Goal: Contribute content: Contribute content

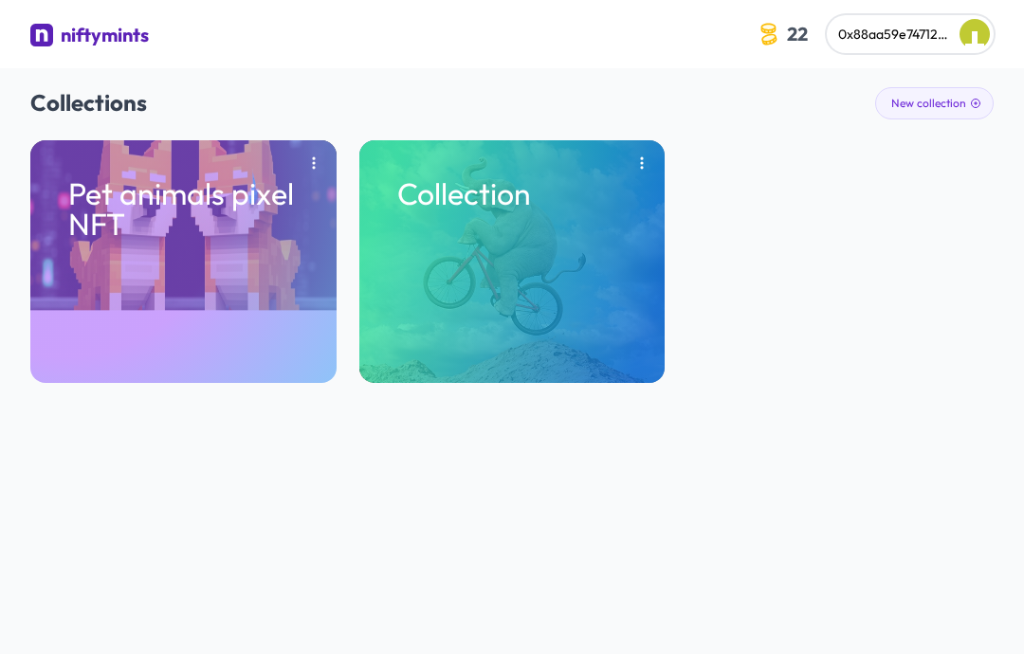
click at [985, 86] on div "Collections New collection Pet animals pixel NFT Collection" at bounding box center [512, 235] width 964 height 334
click at [949, 107] on button "New collection" at bounding box center [934, 103] width 119 height 32
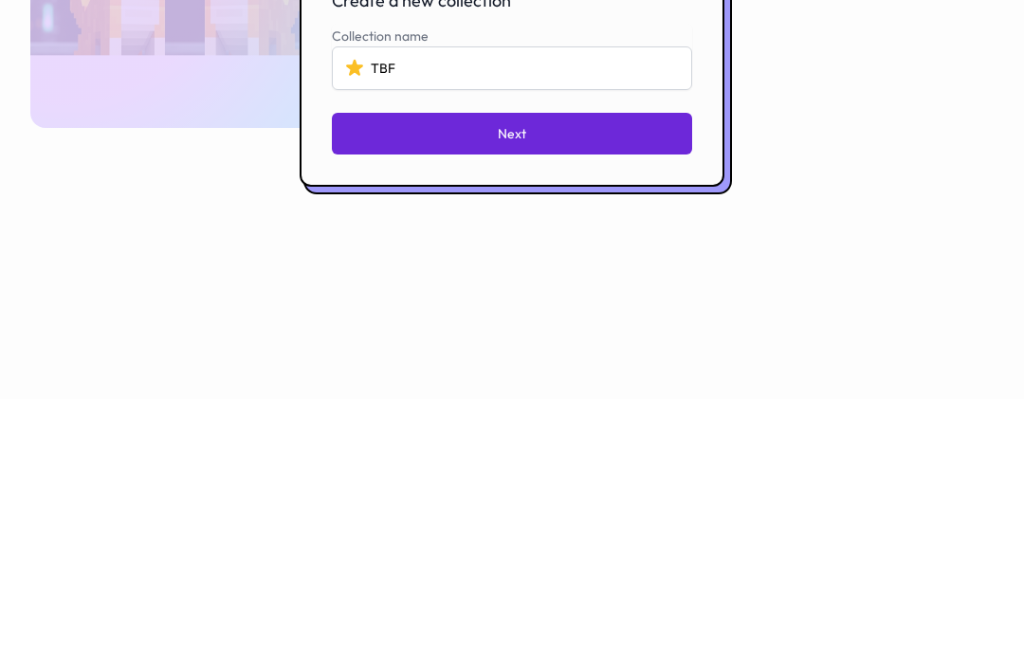
type input "TBF"
click at [617, 368] on button "Next" at bounding box center [512, 389] width 360 height 42
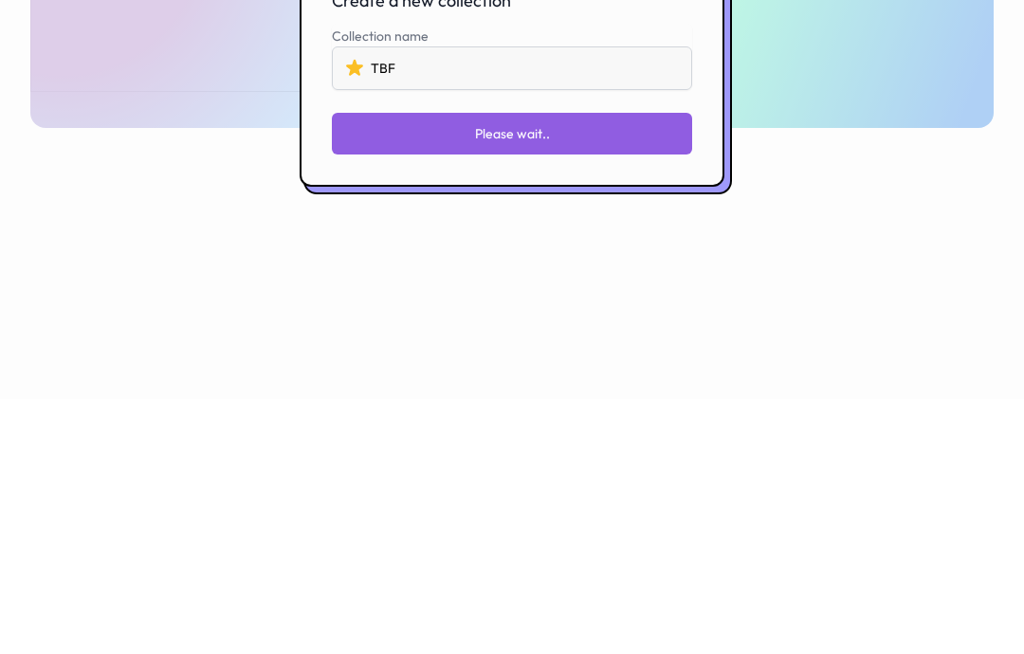
scroll to position [68, 0]
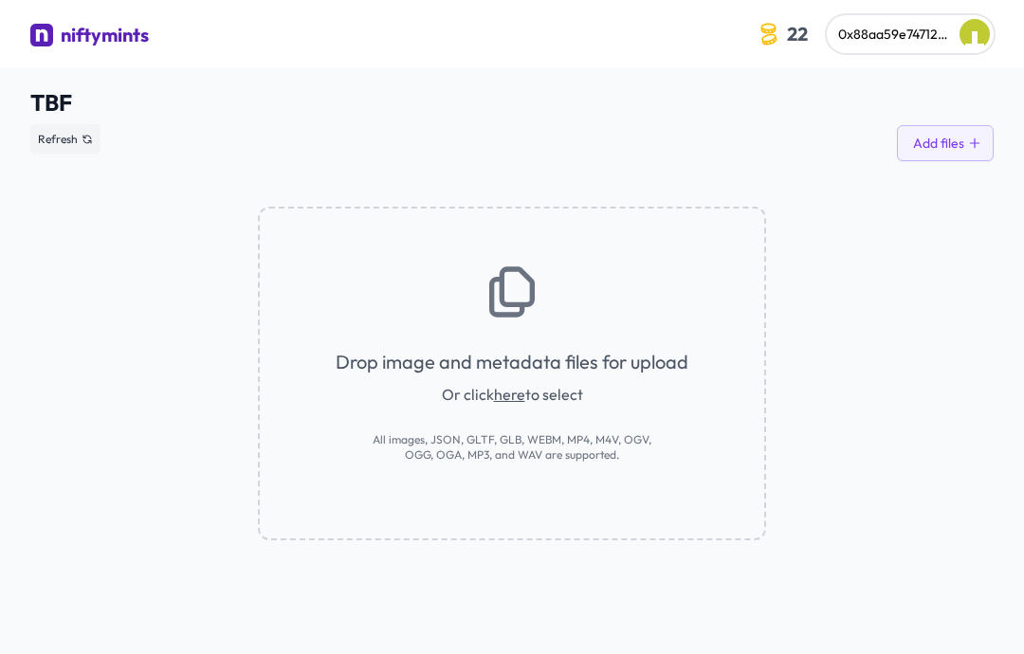
click at [953, 153] on button "Add files" at bounding box center [945, 143] width 97 height 36
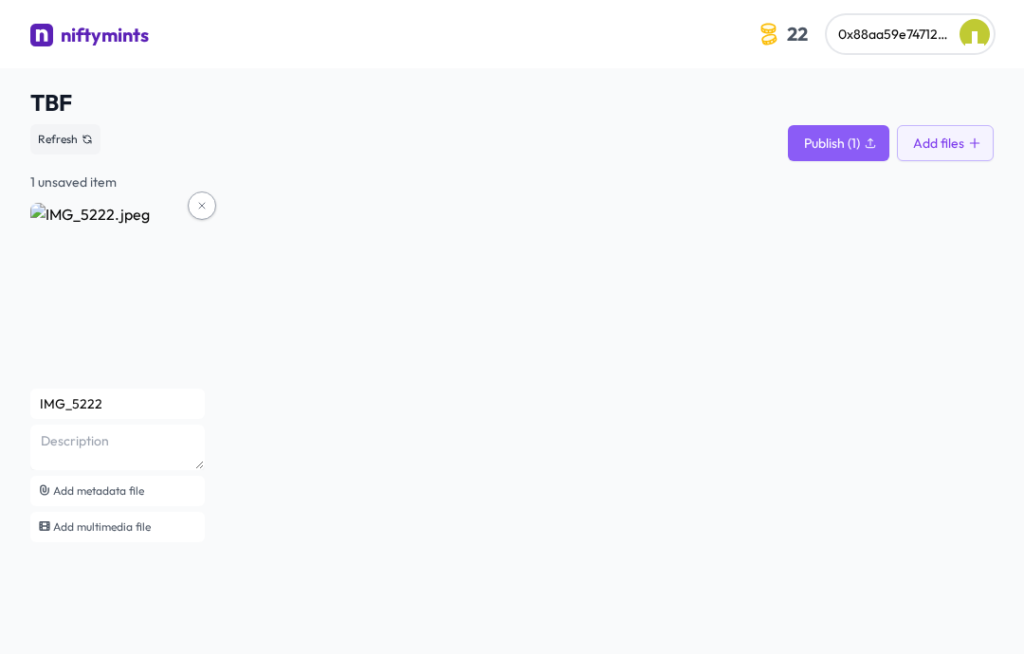
click at [157, 404] on input "IMG_5222" at bounding box center [117, 404] width 175 height 30
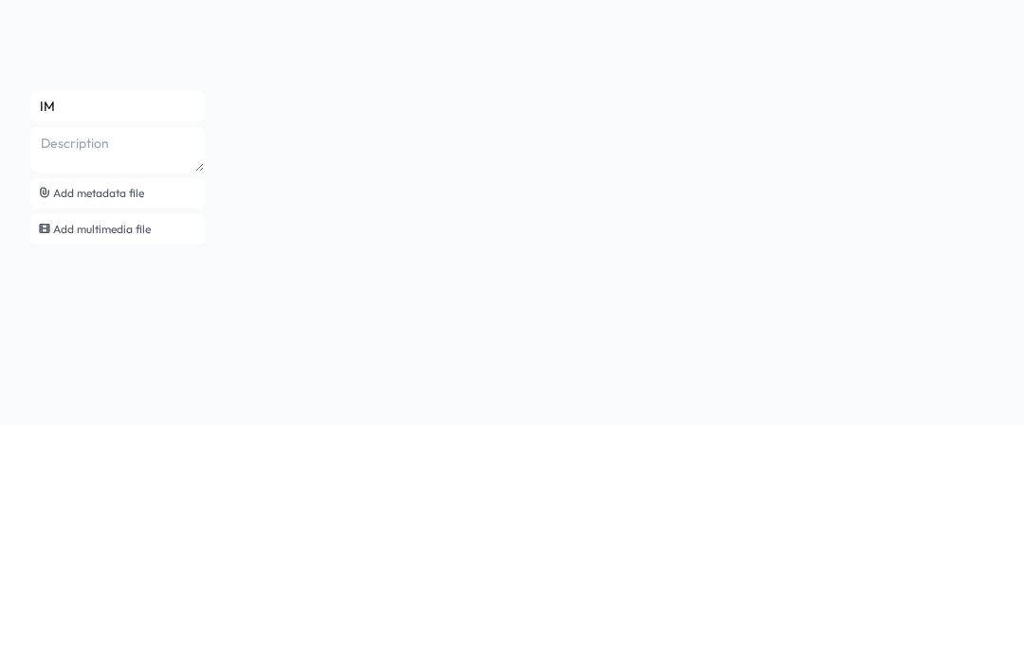
type input "I"
type input "Love story"
click at [67, 357] on textarea at bounding box center [117, 380] width 175 height 46
click at [157, 357] on textarea "This NFT records a love story" at bounding box center [117, 380] width 175 height 46
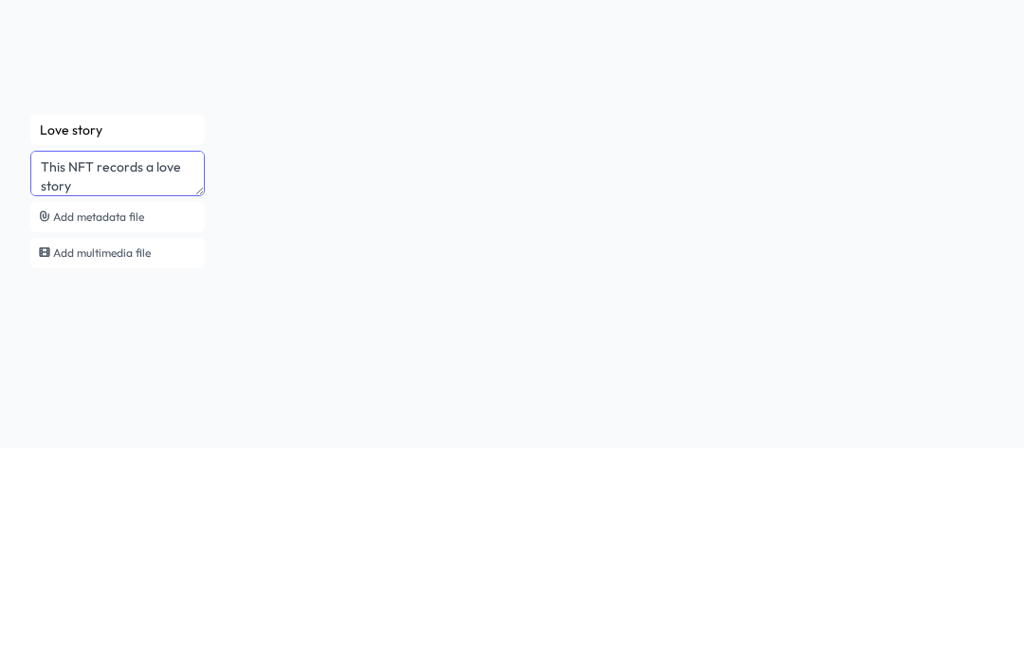
click at [144, 357] on textarea "This NFT records a love story" at bounding box center [117, 380] width 175 height 46
click at [187, 357] on textarea "This NFT records a love story" at bounding box center [117, 380] width 175 height 46
click at [173, 357] on textarea "This NFT records a love story" at bounding box center [117, 380] width 175 height 46
click at [158, 357] on textarea "This NFT records a love story" at bounding box center [117, 380] width 175 height 46
click at [161, 357] on textarea "This NFT records a sweet love story" at bounding box center [117, 380] width 175 height 46
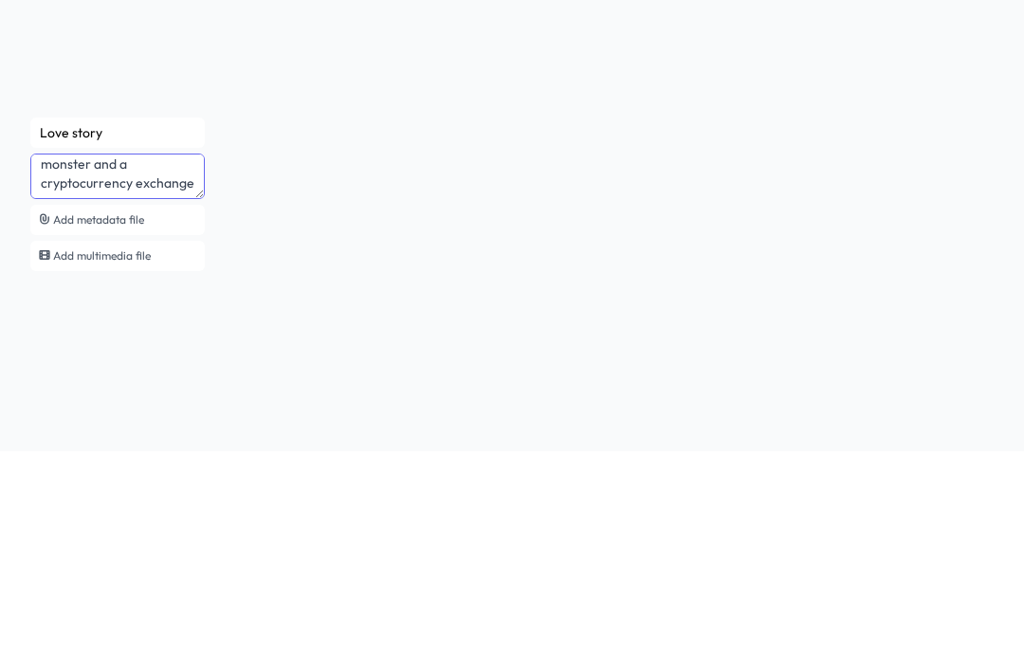
scroll to position [56, 0]
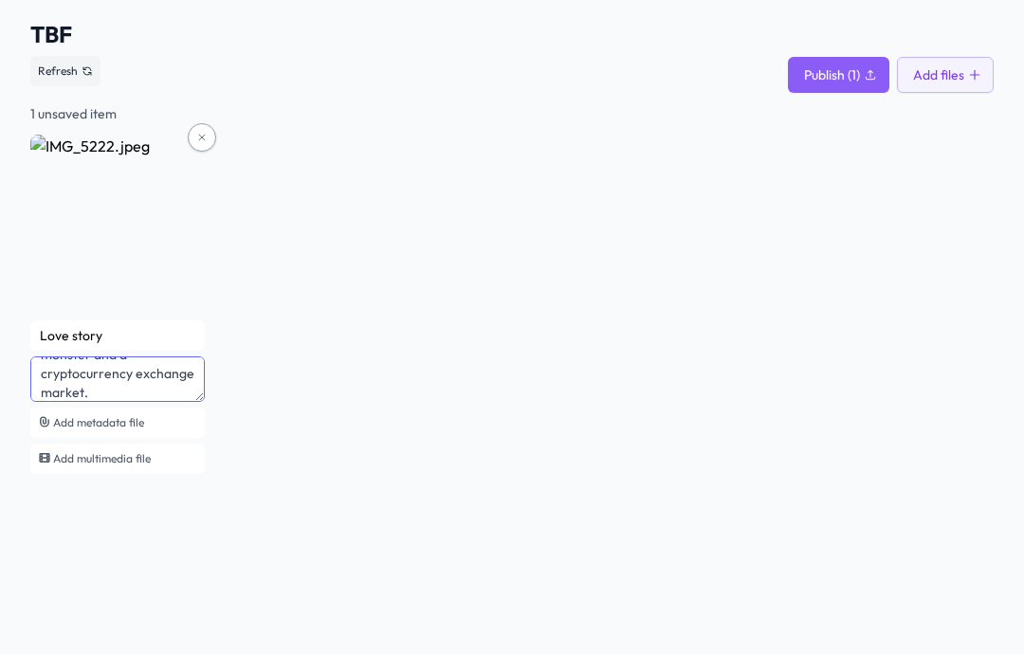
type textarea "This NFT records a sweet love story between a little monster and a cryptocurren…"
click at [77, 419] on span "Add metadata file" at bounding box center [98, 422] width 91 height 14
click at [854, 74] on span "Publish (1)" at bounding box center [832, 74] width 56 height 19
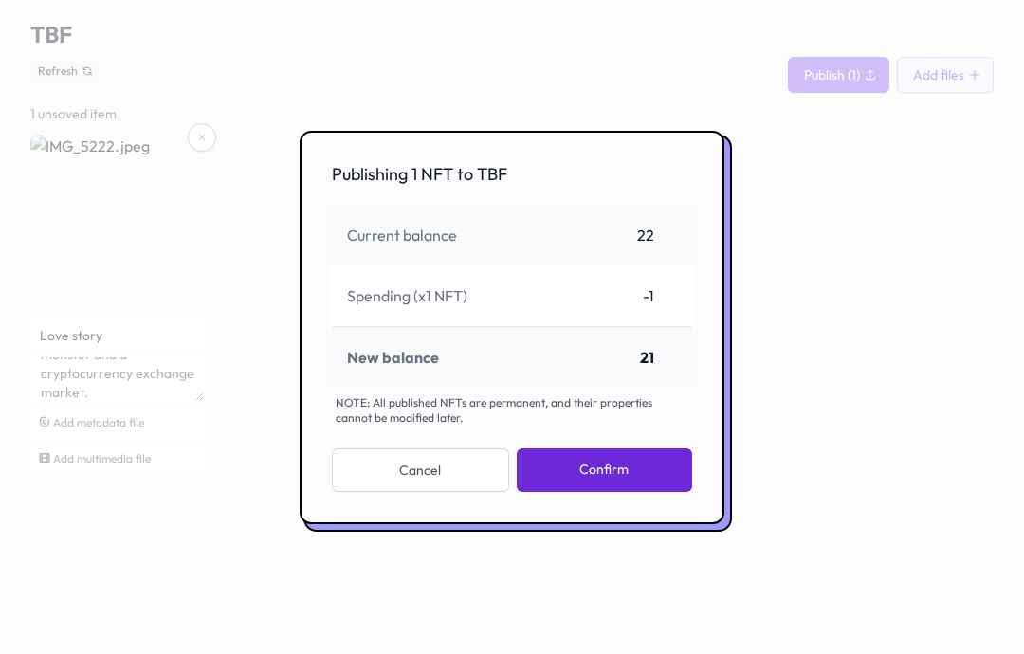
click at [654, 492] on button "Confirm" at bounding box center [604, 471] width 175 height 44
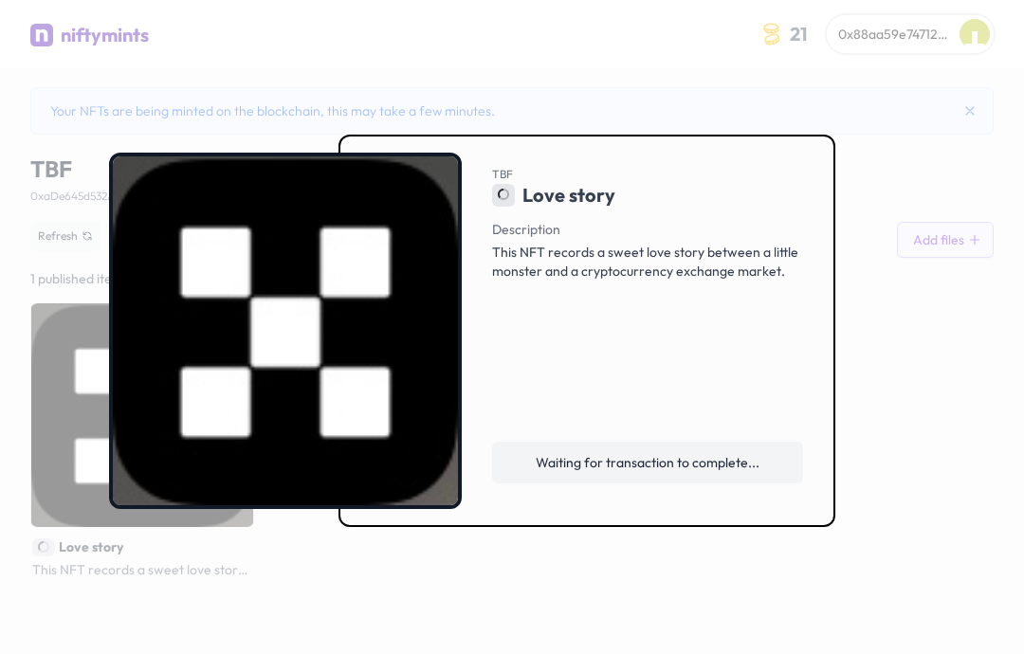
click at [945, 245] on div at bounding box center [512, 327] width 1024 height 654
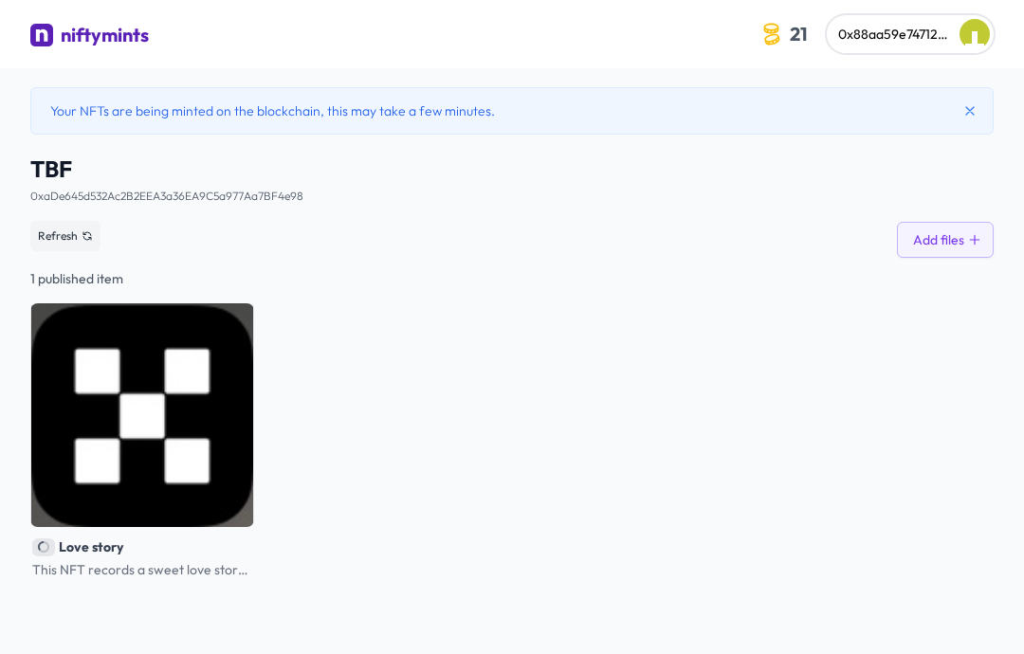
click at [939, 86] on div "Your NFTs are being minted on the blockchain, this may take a few minutes. TBF …" at bounding box center [512, 333] width 964 height 530
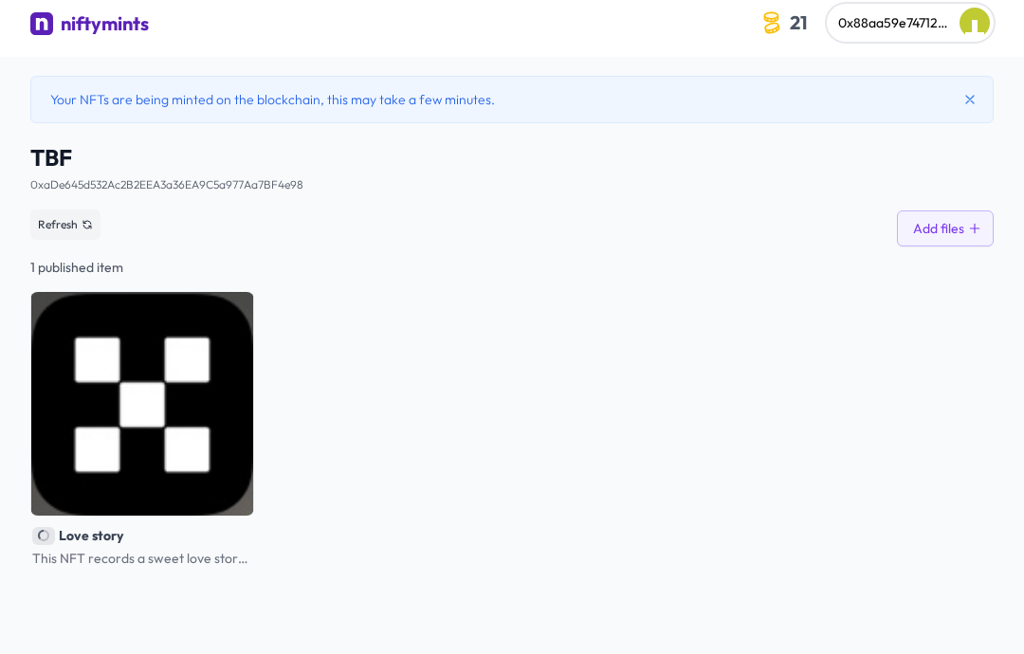
scroll to position [11, 0]
click at [255, 179] on link "0xaDe645d532Ac2B2EEA3a36EA9C5a977Aa7BF4e98" at bounding box center [166, 184] width 273 height 14
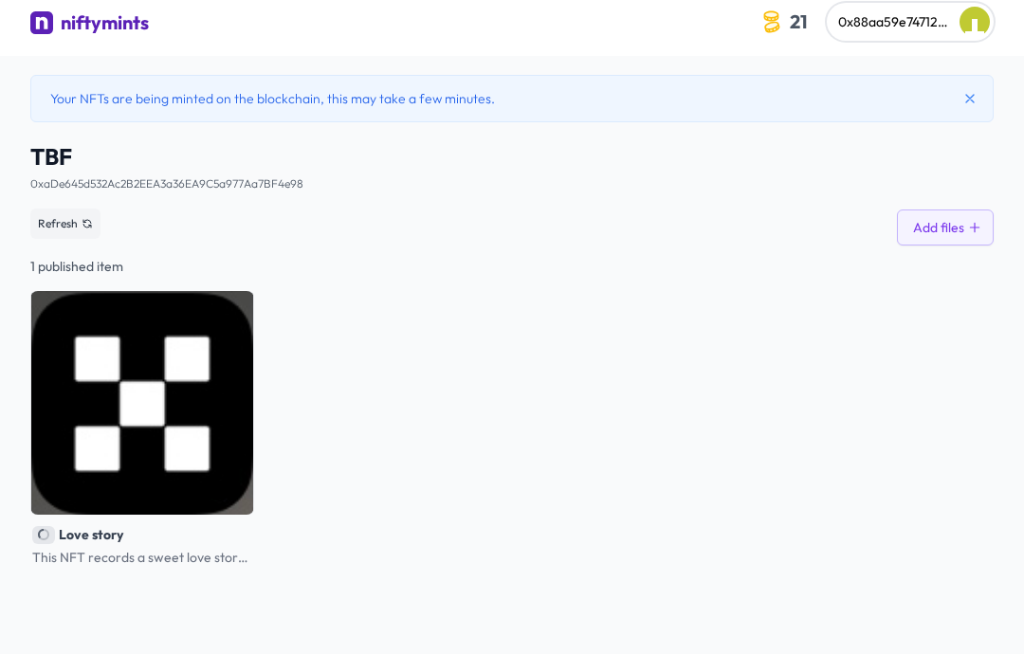
click at [888, 15] on span "0x88aa59e747120fd524dd1de75e15e6d260c7a58d" at bounding box center [990, 21] width 304 height 17
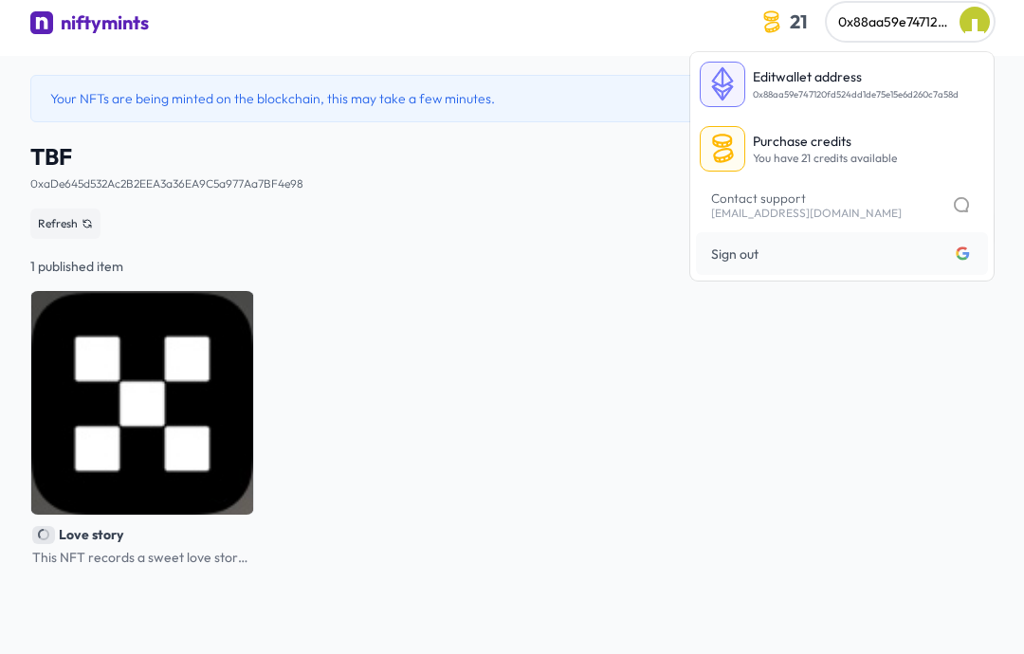
click at [923, 10] on button "0x88aa59e747120fd524dd1de75e15e6d260c7a58d" at bounding box center [910, 22] width 167 height 38
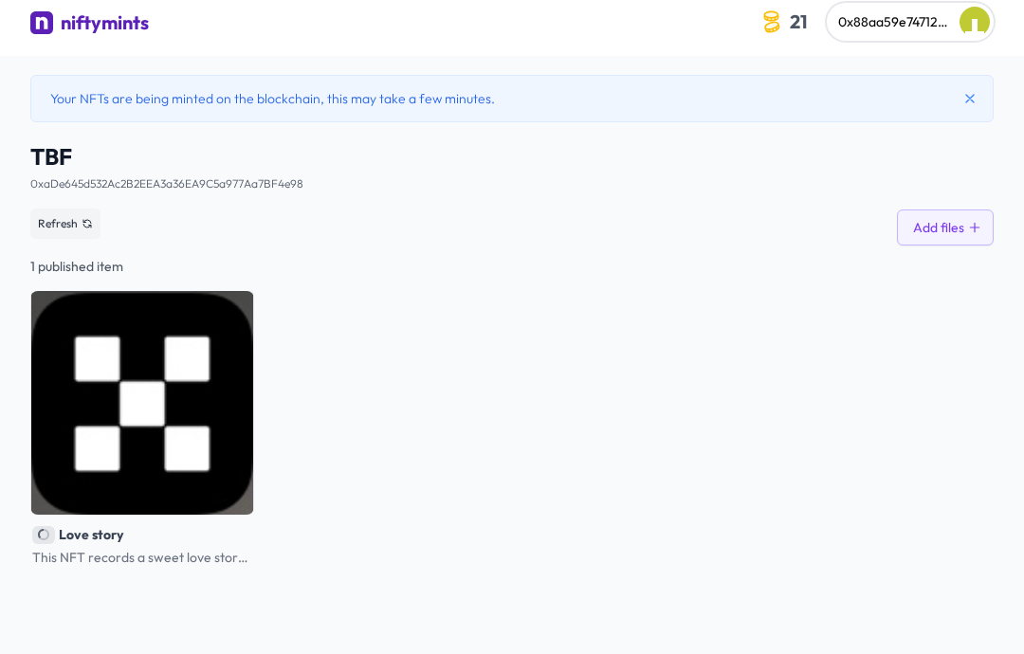
click at [127, 37] on link "niftymints" at bounding box center [89, 24] width 119 height 31
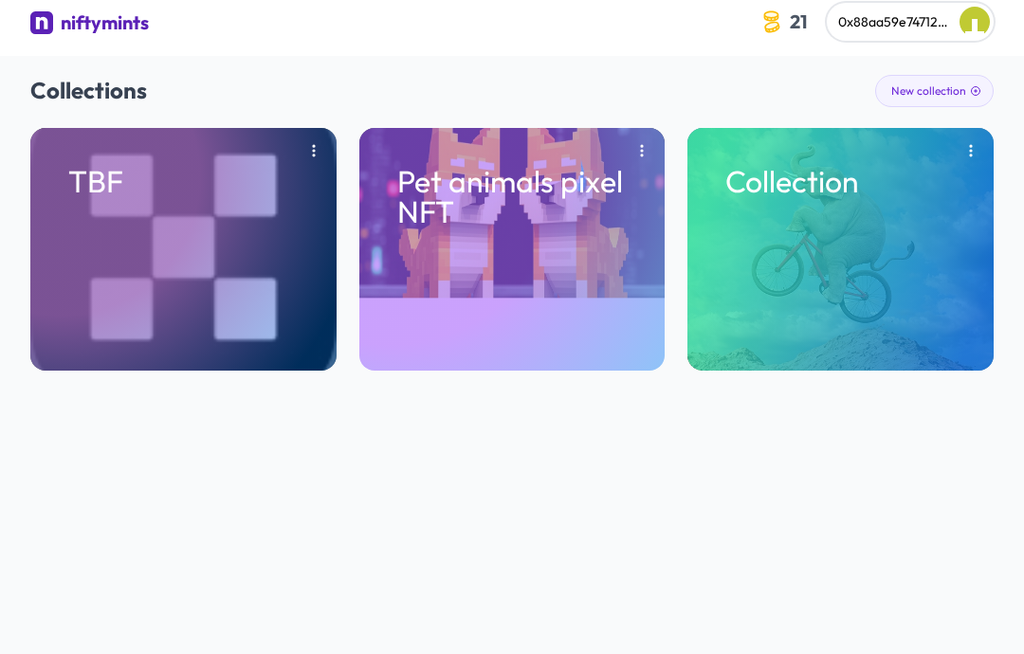
click at [319, 151] on icon "button" at bounding box center [313, 150] width 15 height 15
click at [263, 285] on div "TBF" at bounding box center [183, 249] width 306 height 243
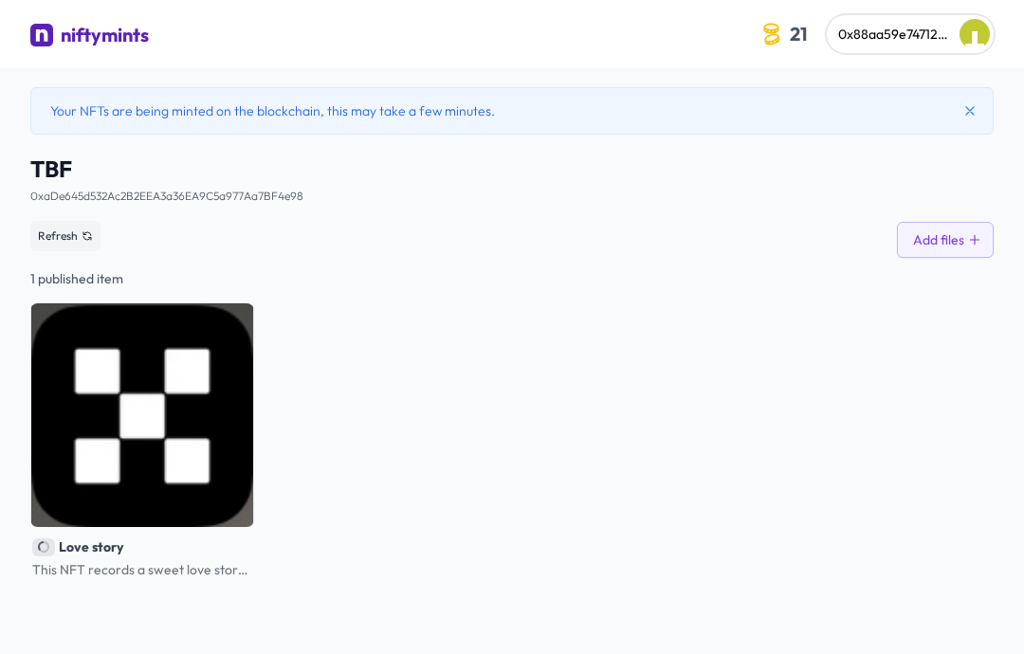
click at [427, 101] on div "Your NFTs are being minted on the blockchain, this may take a few minutes." at bounding box center [512, 110] width 964 height 47
click at [391, 123] on div "Your NFTs are being minted on the blockchain, this may take a few minutes." at bounding box center [512, 110] width 964 height 47
click at [408, 118] on div "Your NFTs are being minted on the blockchain, this may take a few minutes." at bounding box center [512, 110] width 964 height 47
click at [968, 113] on icon at bounding box center [971, 111] width 8 height 8
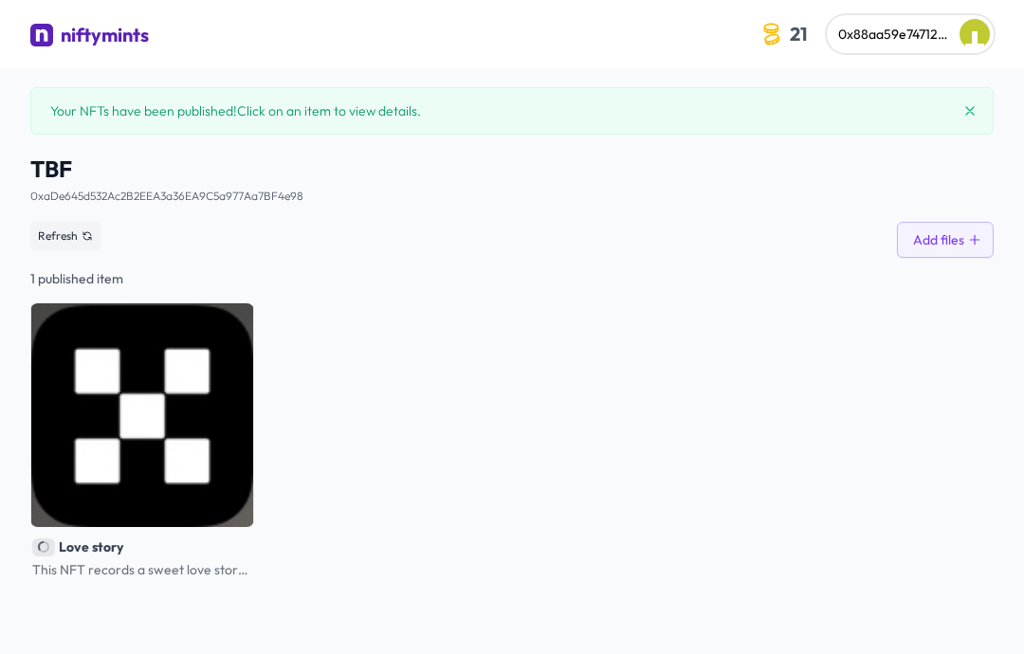
click at [882, 118] on div "Your NFTs have been published! Click on an item to view details." at bounding box center [512, 110] width 964 height 47
click at [345, 109] on span "Your NFTs have been published! Click on an item to view details." at bounding box center [235, 110] width 371 height 19
click at [296, 122] on div "Your NFTs have been published! Click on an item to view details." at bounding box center [512, 110] width 964 height 47
click at [976, 100] on button at bounding box center [970, 111] width 23 height 23
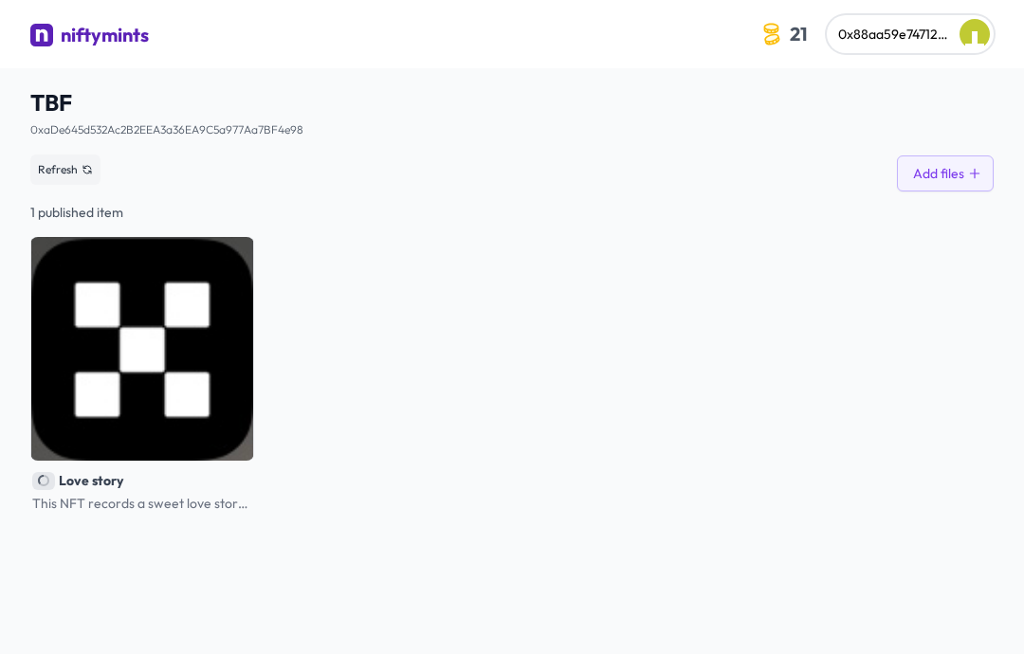
click at [226, 346] on img at bounding box center [142, 349] width 224 height 224
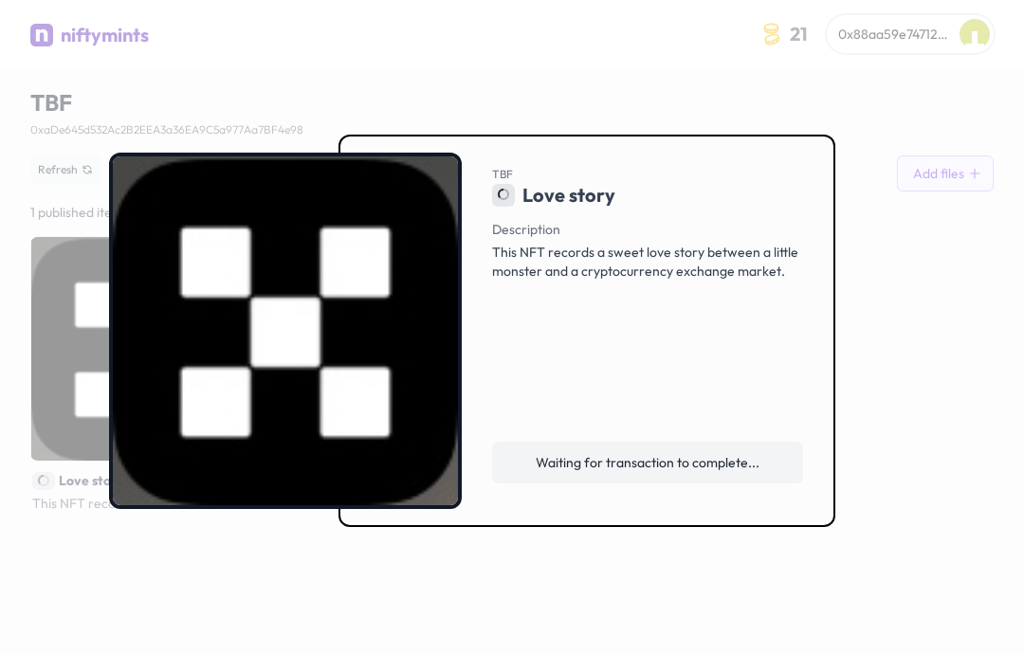
scroll to position [76, 0]
click at [971, 159] on div at bounding box center [512, 327] width 1024 height 654
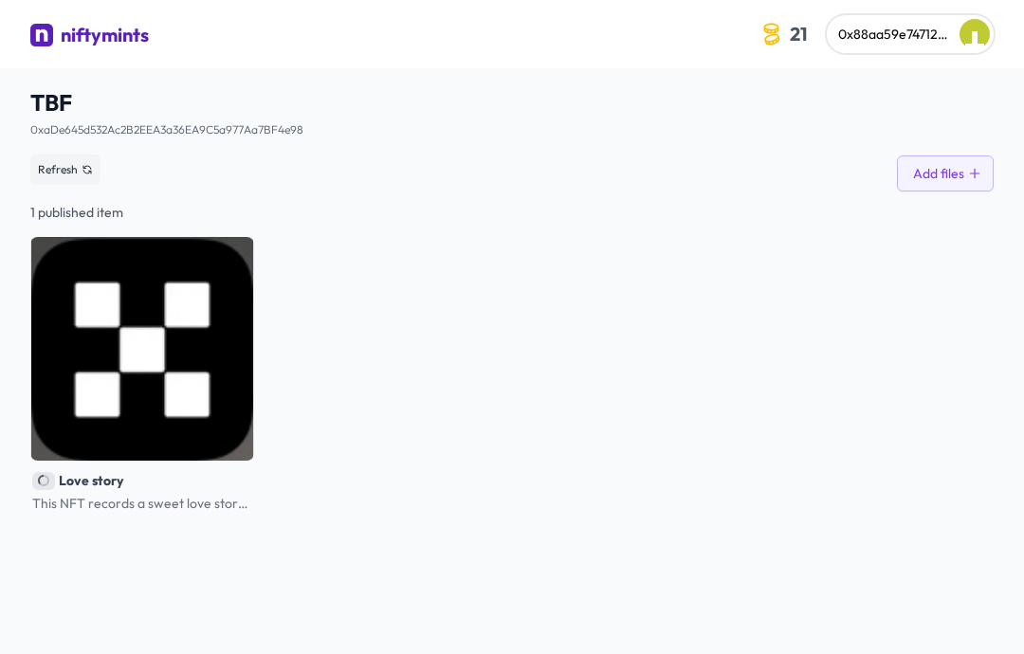
click at [972, 161] on button "Add files" at bounding box center [945, 174] width 97 height 36
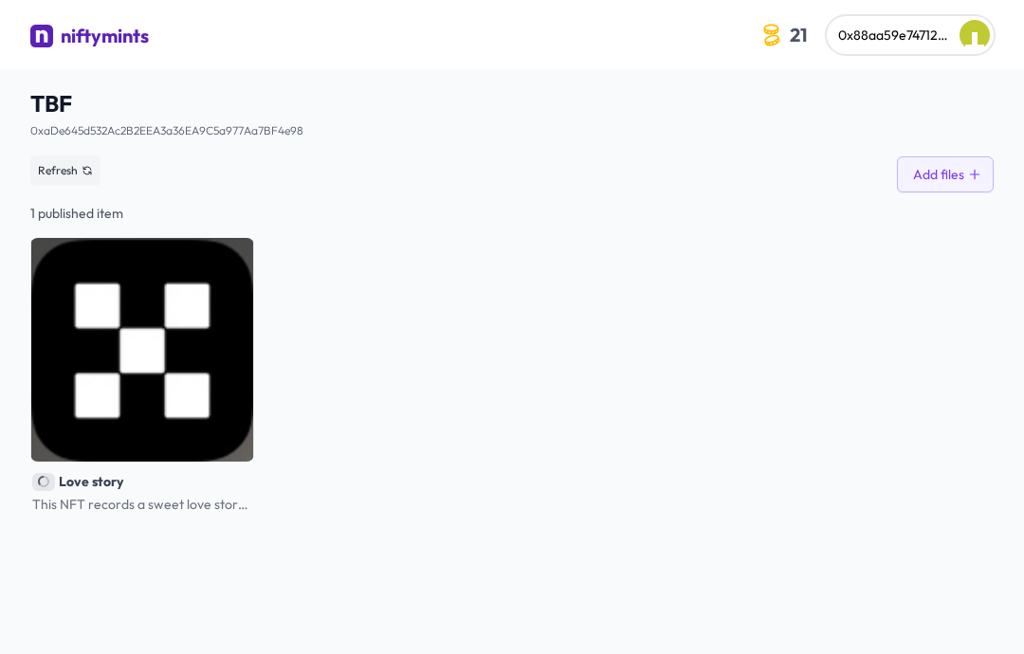
click at [937, 178] on button "Add files" at bounding box center [945, 174] width 97 height 36
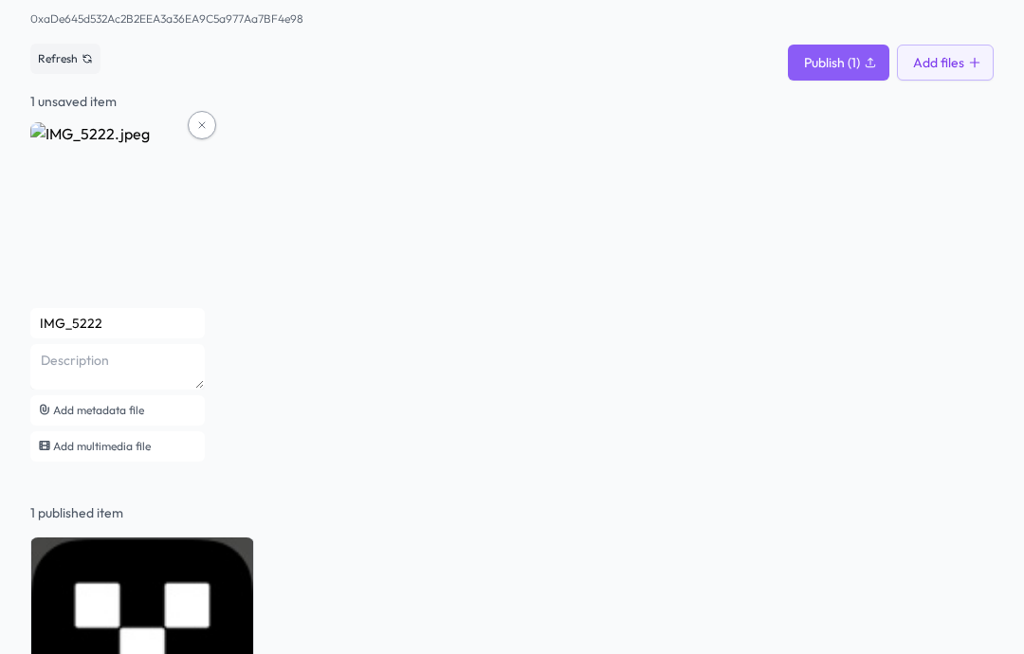
scroll to position [212, 0]
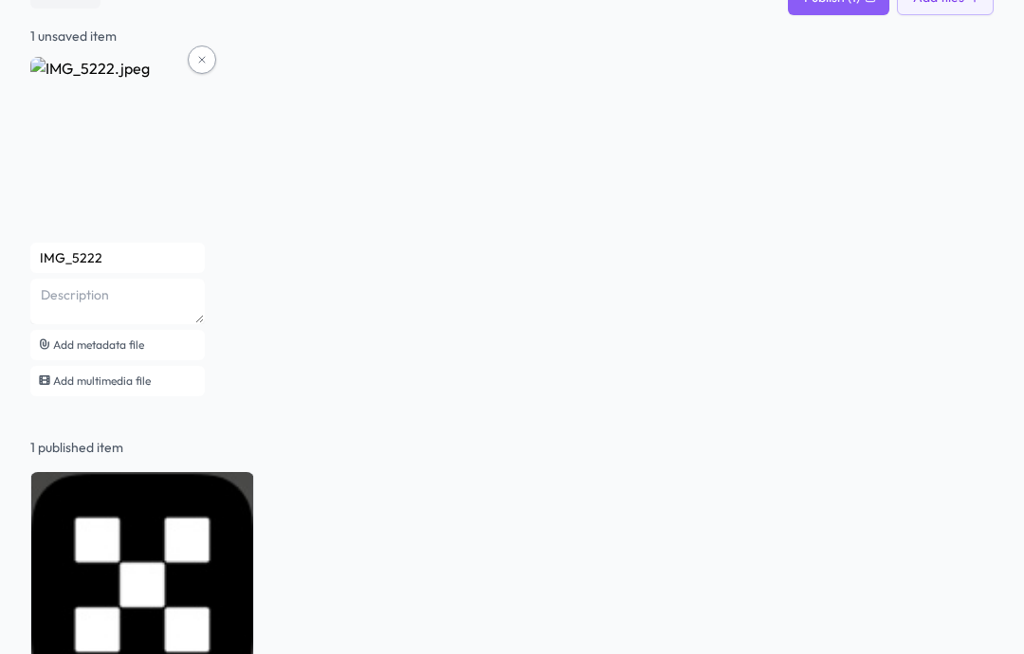
click at [213, 59] on button at bounding box center [202, 60] width 28 height 28
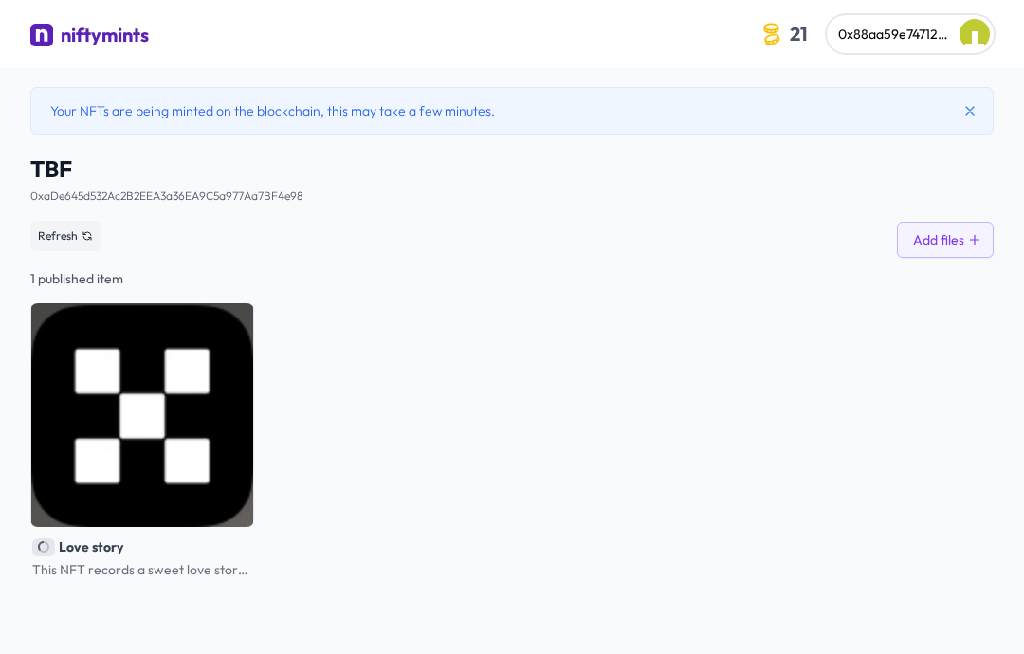
click at [135, 490] on img at bounding box center [142, 416] width 224 height 224
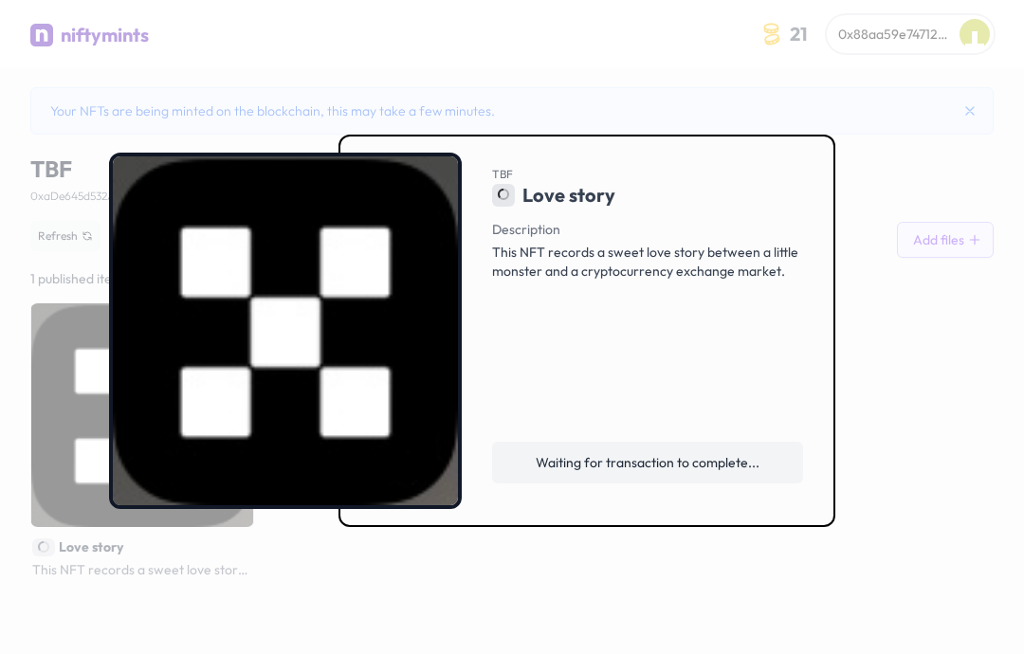
click at [745, 472] on span "Waiting for transaction to complete..." at bounding box center [648, 462] width 224 height 19
click at [928, 131] on div at bounding box center [512, 327] width 1024 height 654
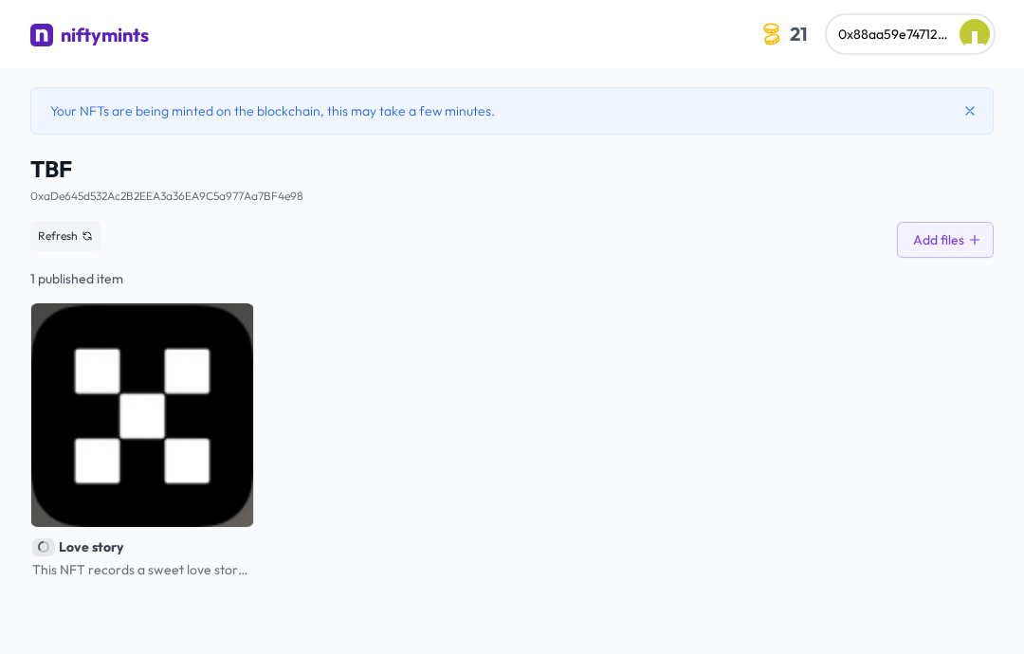
click at [105, 52] on link "niftymints" at bounding box center [89, 37] width 119 height 31
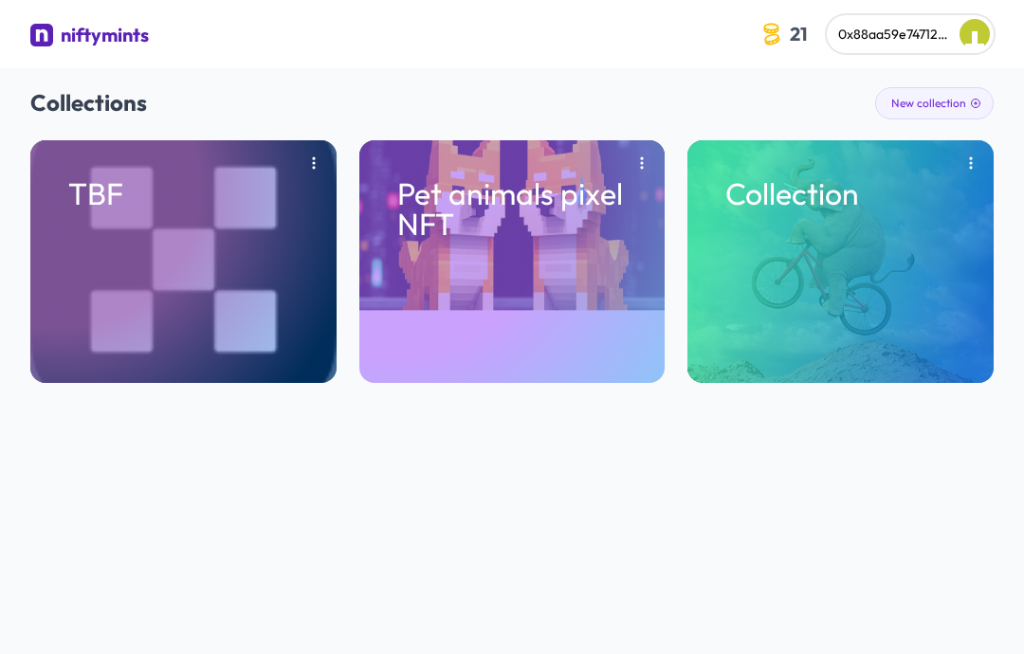
click at [613, 230] on p "Pet animals pixel NFT" at bounding box center [512, 208] width 230 height 61
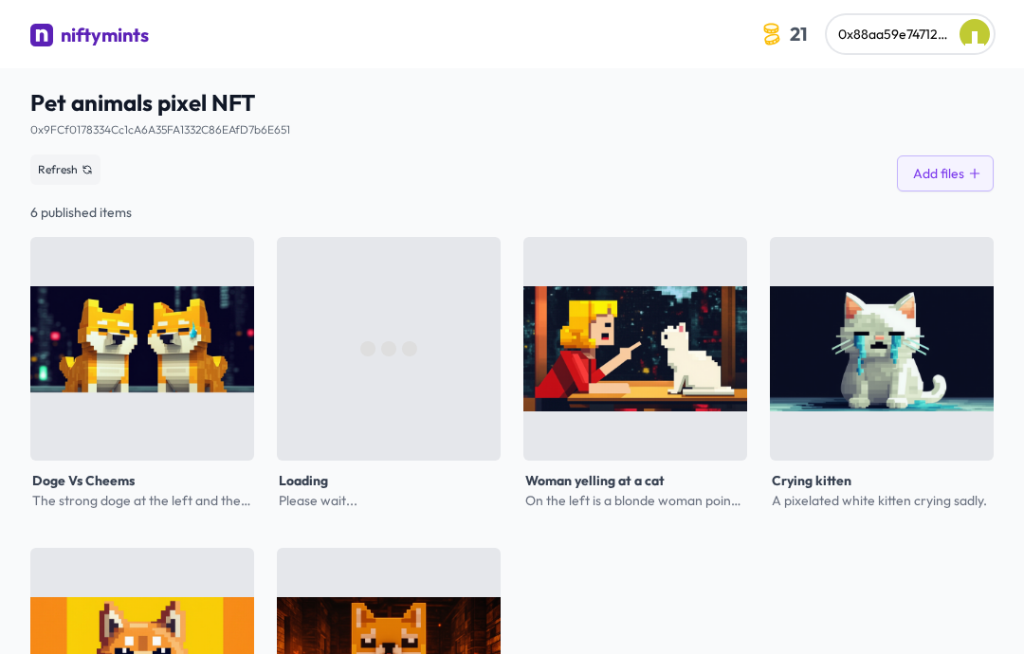
click at [378, 320] on img at bounding box center [389, 349] width 224 height 224
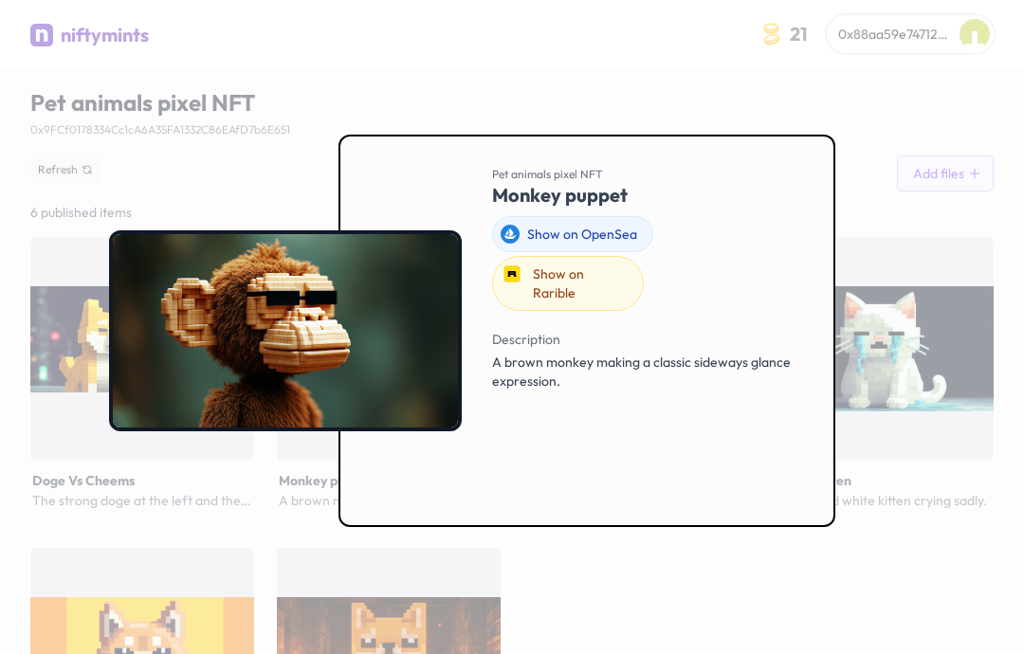
click at [925, 172] on div at bounding box center [512, 327] width 1024 height 654
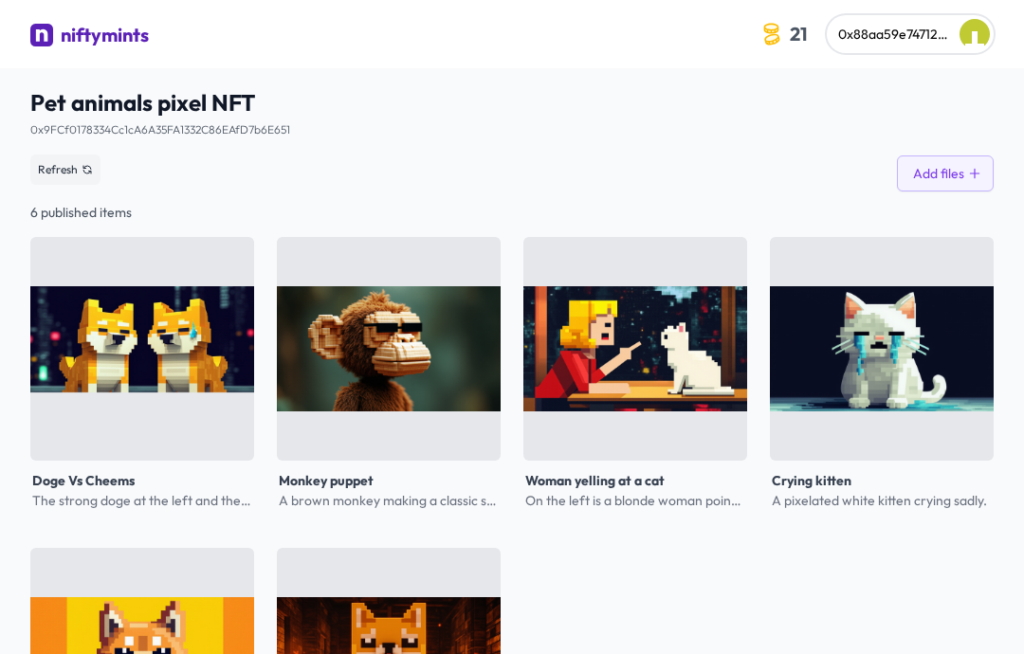
click at [147, 28] on div "niftymints" at bounding box center [105, 35] width 88 height 27
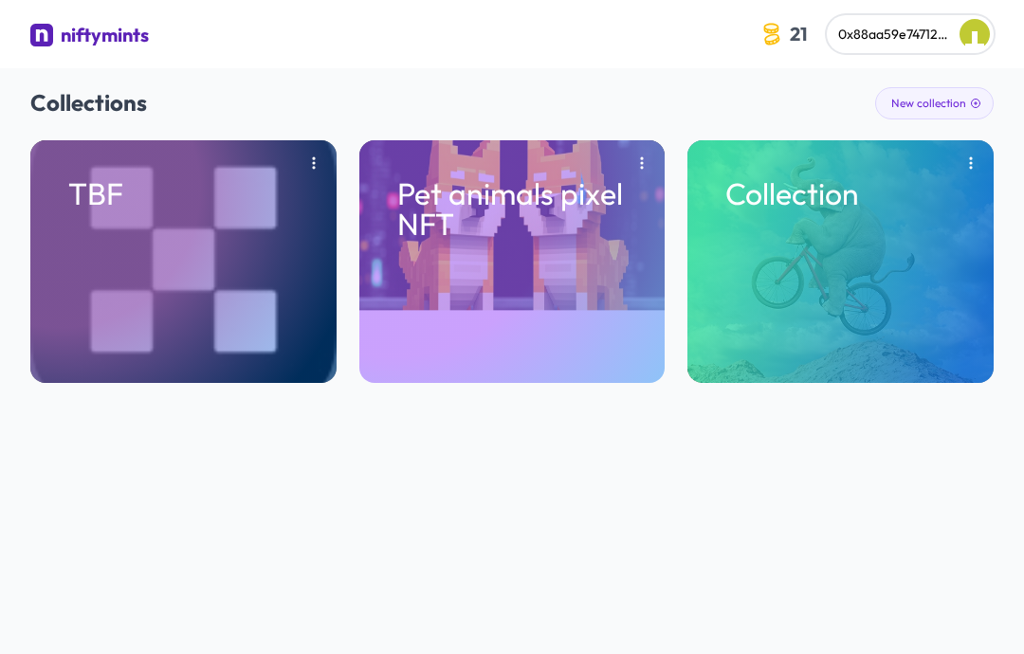
click at [245, 205] on p "TBF" at bounding box center [183, 193] width 230 height 30
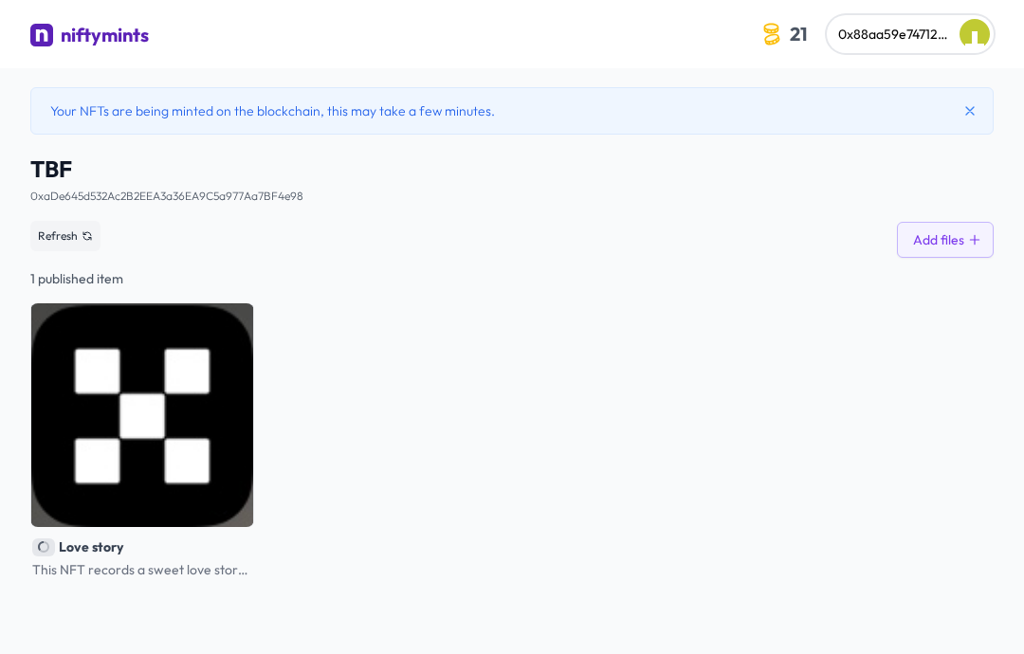
click at [90, 433] on img at bounding box center [142, 416] width 224 height 224
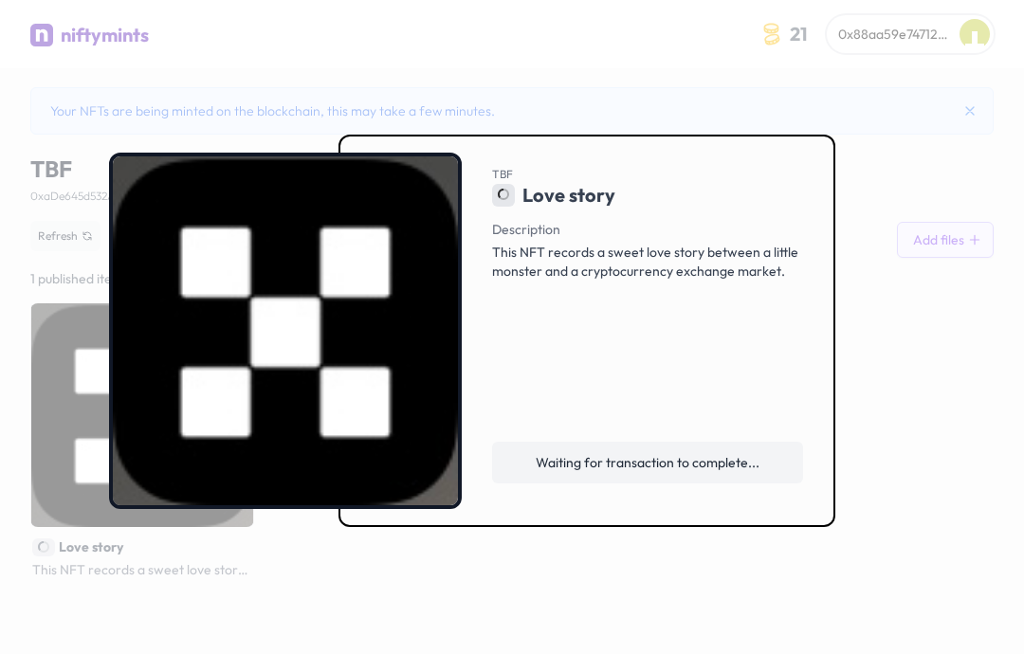
scroll to position [64, 0]
click at [147, 405] on img at bounding box center [285, 331] width 353 height 356
click at [113, 614] on div at bounding box center [512, 327] width 1024 height 654
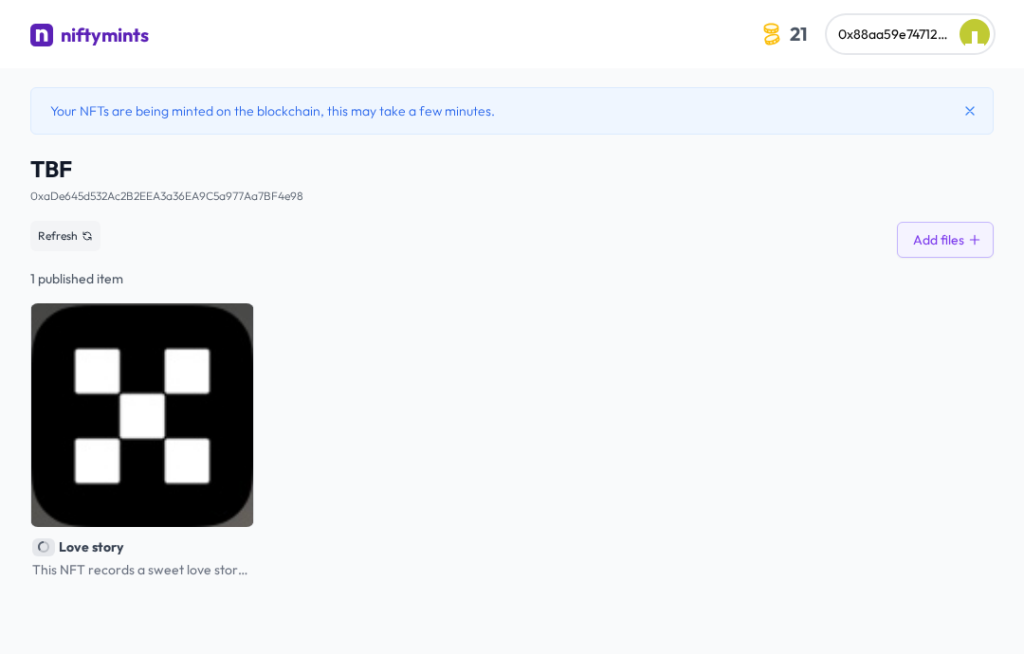
scroll to position [68, 0]
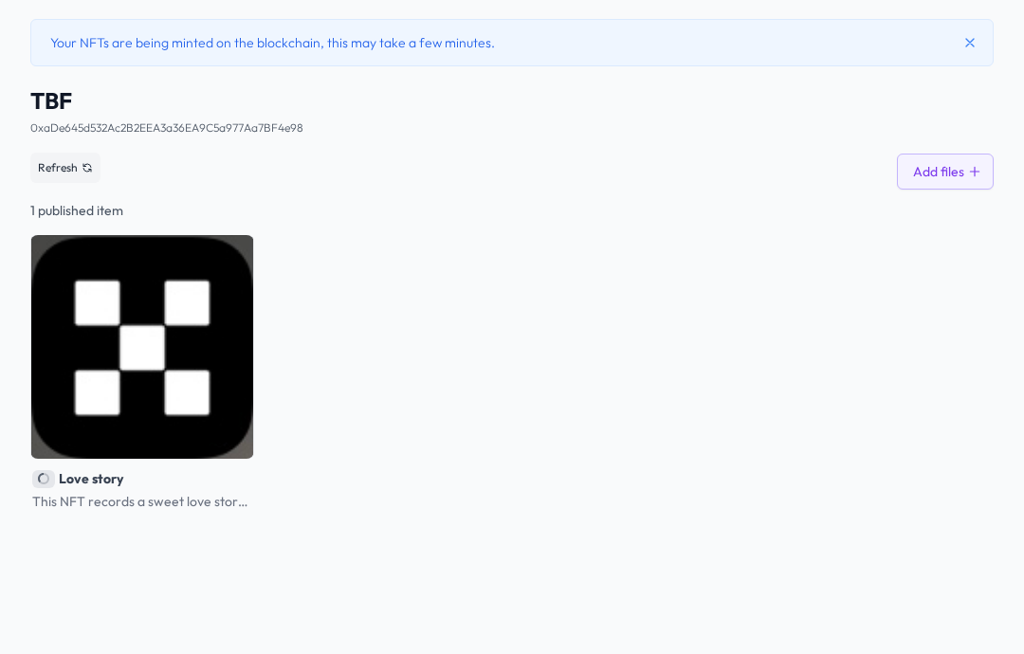
click at [213, 336] on img at bounding box center [142, 347] width 224 height 224
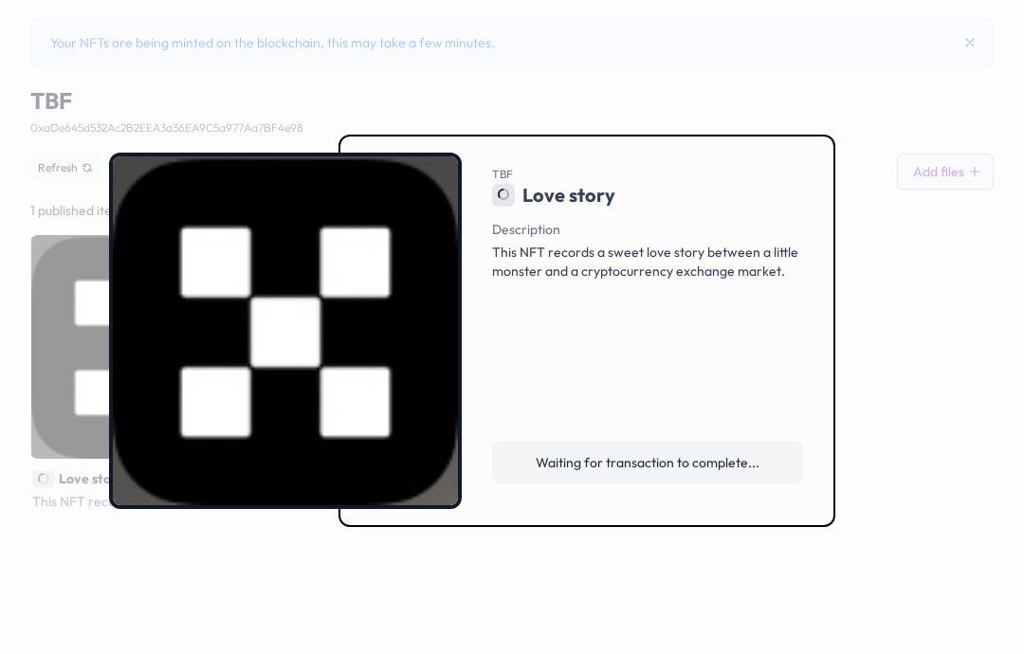
click at [618, 472] on span "Waiting for transaction to complete..." at bounding box center [648, 462] width 224 height 19
click at [944, 195] on div at bounding box center [512, 327] width 1024 height 654
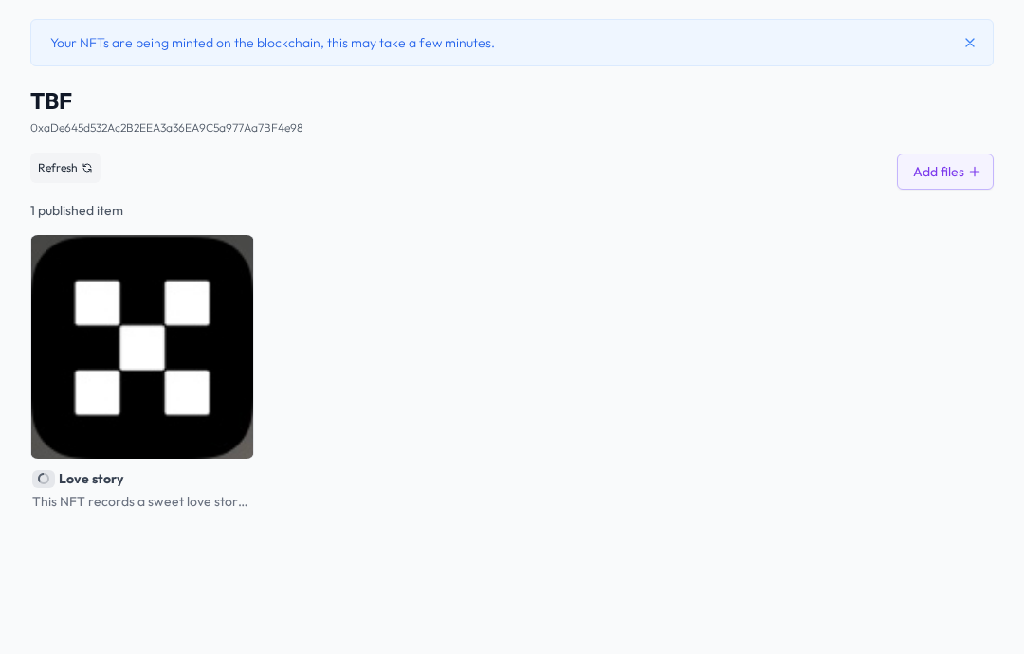
click at [949, 179] on button "Add files" at bounding box center [945, 172] width 97 height 36
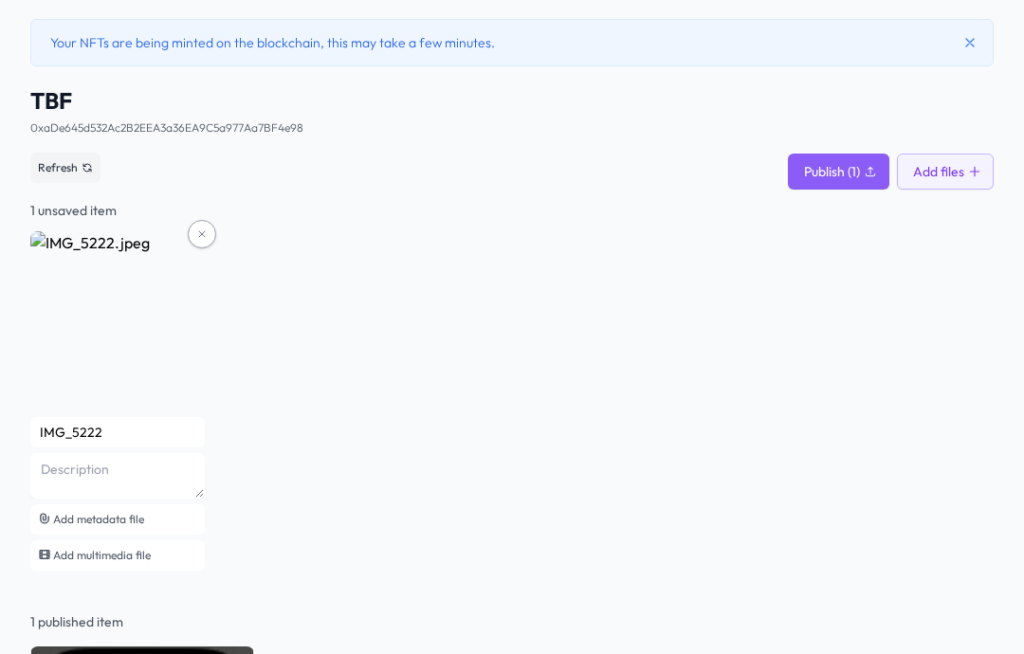
click at [122, 424] on input "IMG_5222" at bounding box center [117, 432] width 175 height 30
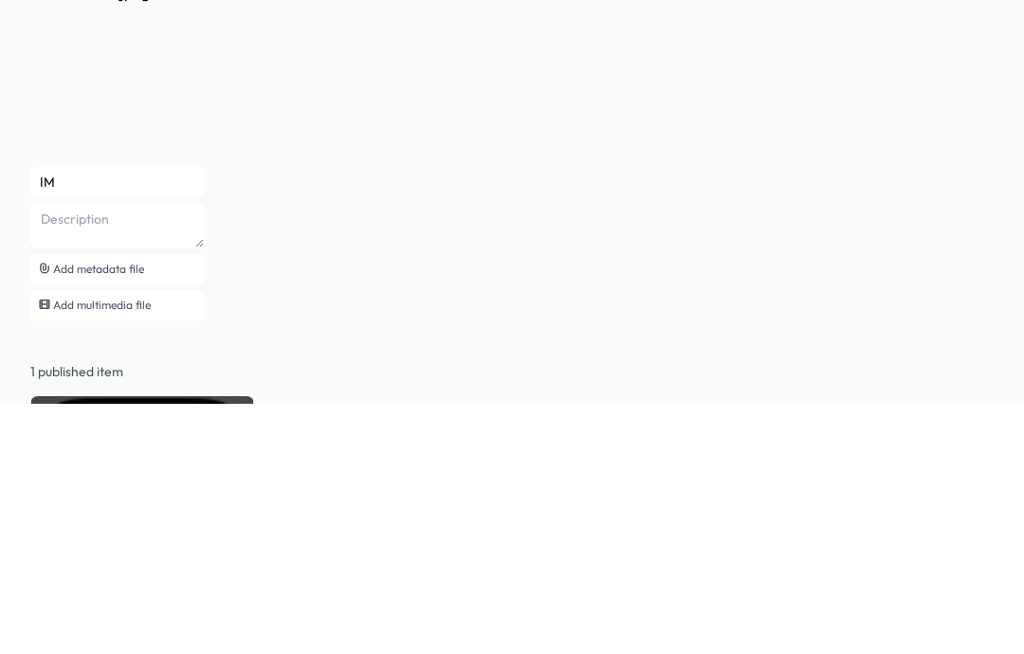
type input "I"
type input "Love story"
click at [108, 453] on textarea at bounding box center [117, 476] width 175 height 46
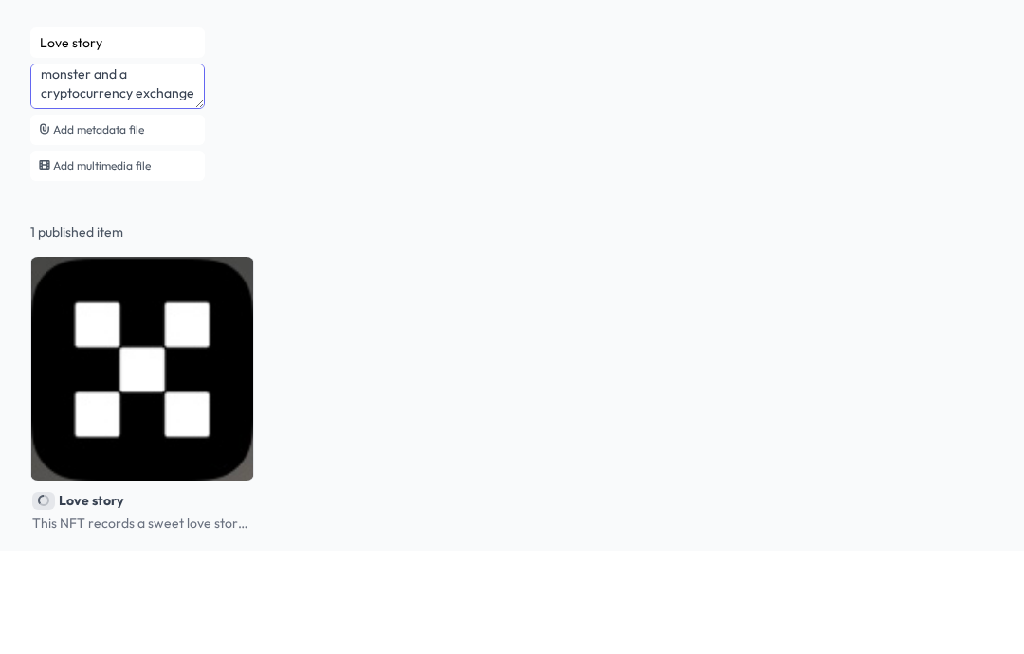
scroll to position [56, 0]
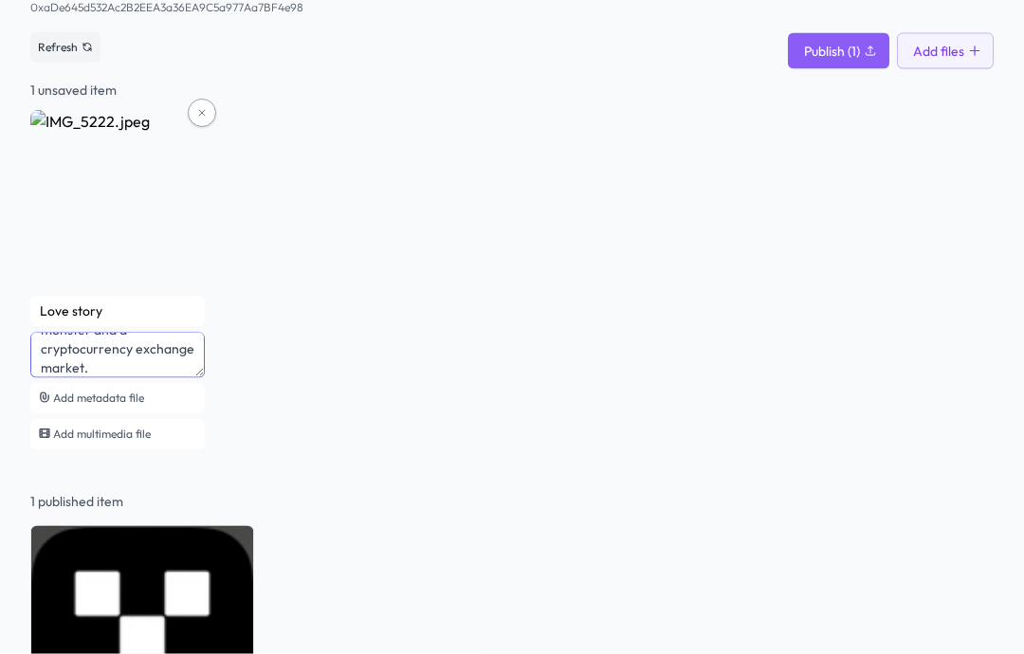
type textarea "This NFT records a sweet love story between a little monster and a cryptocurren…"
click at [864, 57] on button "Publish (1)" at bounding box center [838, 51] width 101 height 36
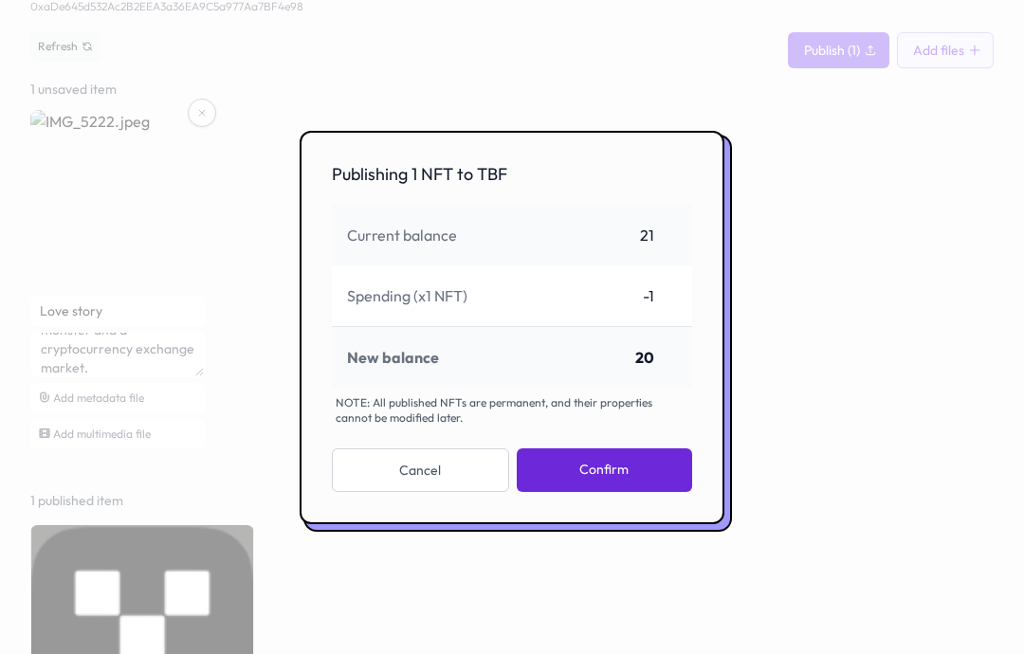
click at [666, 492] on button "Confirm" at bounding box center [604, 471] width 175 height 44
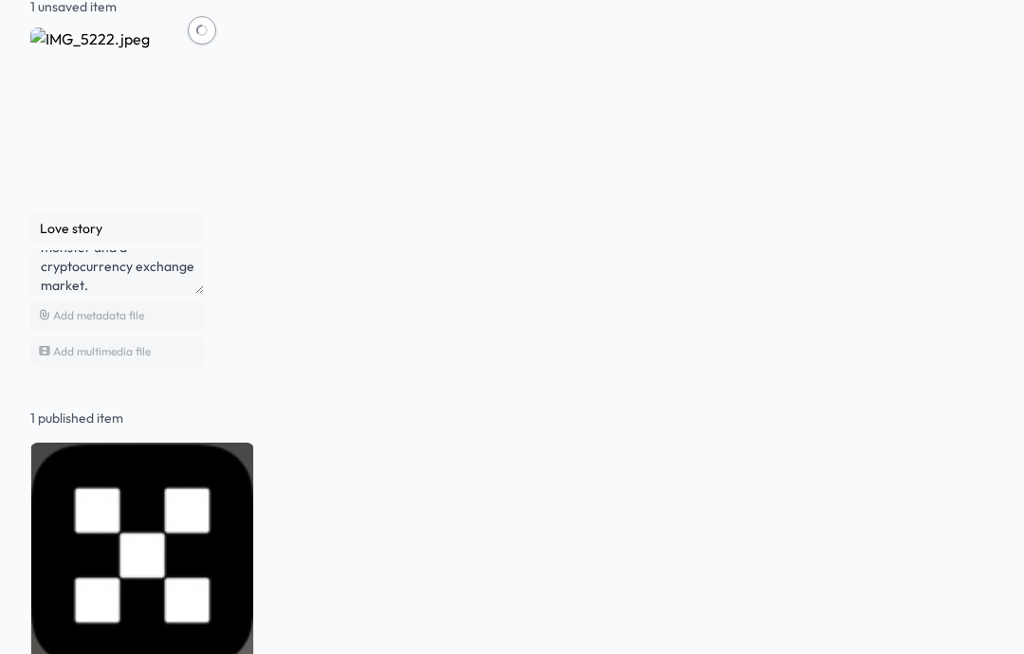
scroll to position [68, 0]
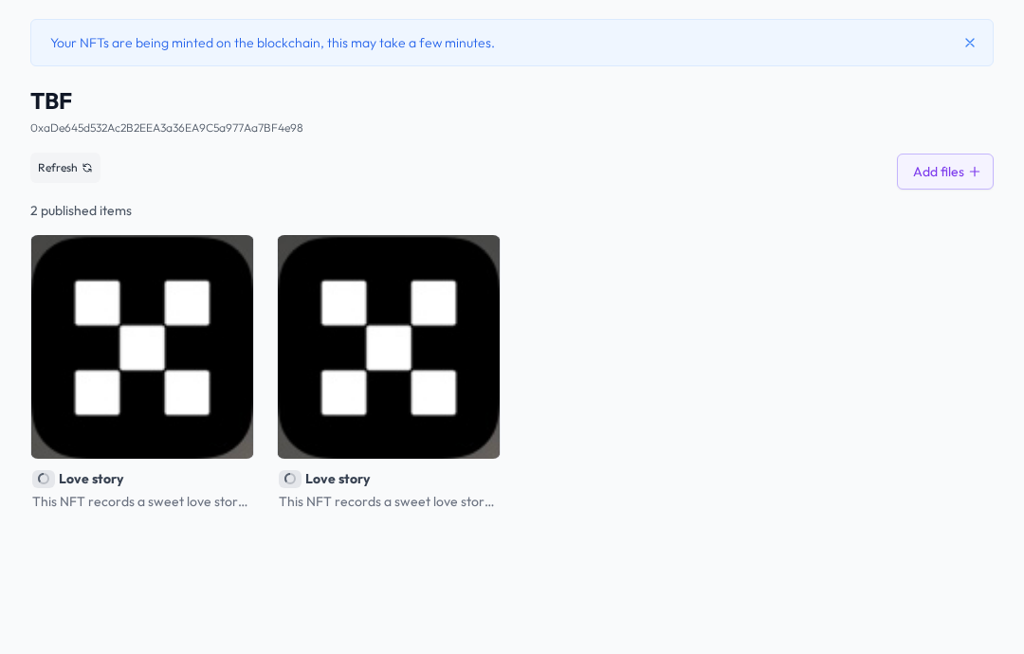
click at [212, 459] on img at bounding box center [142, 347] width 224 height 224
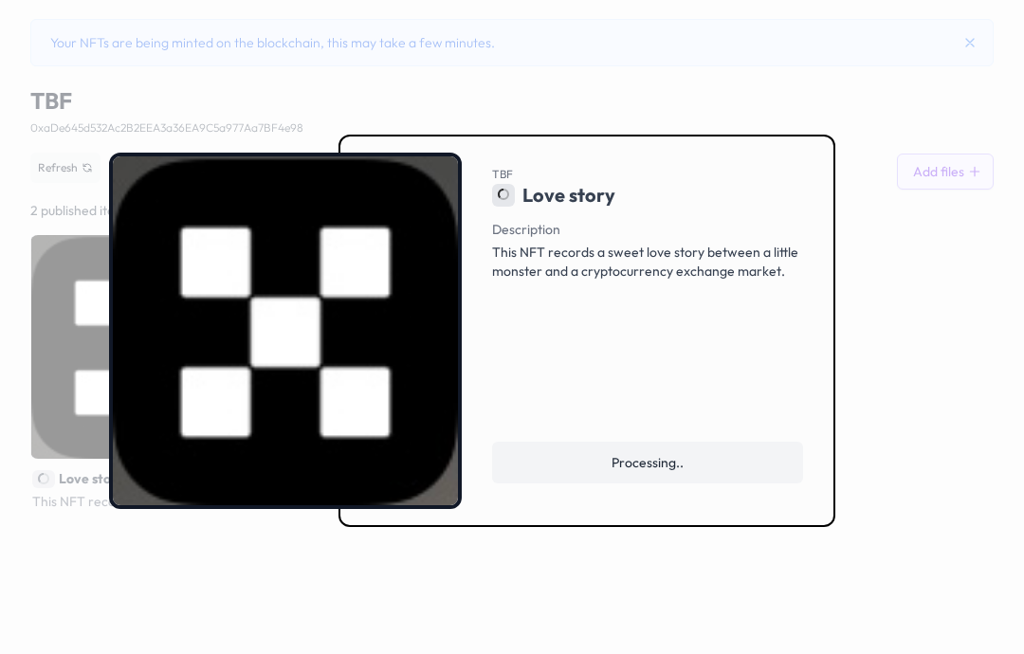
click at [618, 472] on span "Processing.." at bounding box center [648, 462] width 72 height 19
click at [603, 484] on link "Processing.." at bounding box center [647, 463] width 311 height 42
click at [540, 611] on div at bounding box center [512, 327] width 1024 height 654
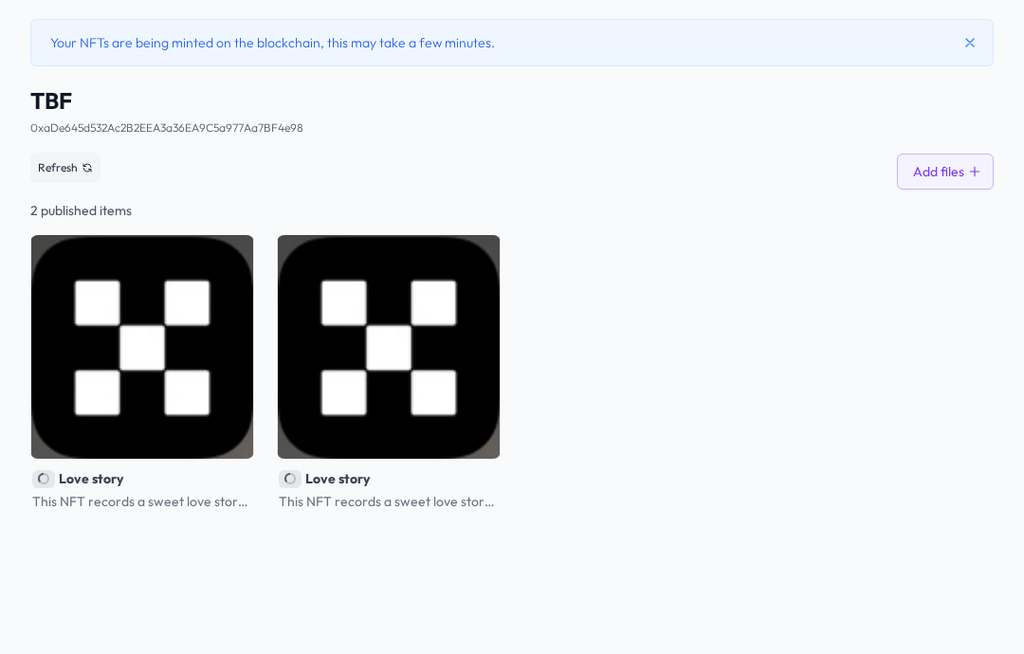
click at [508, 615] on div "Your NFTs are being minted on the blockchain, this may take a few minutes. TBF …" at bounding box center [512, 327] width 1024 height 654
click at [446, 459] on img at bounding box center [389, 347] width 224 height 224
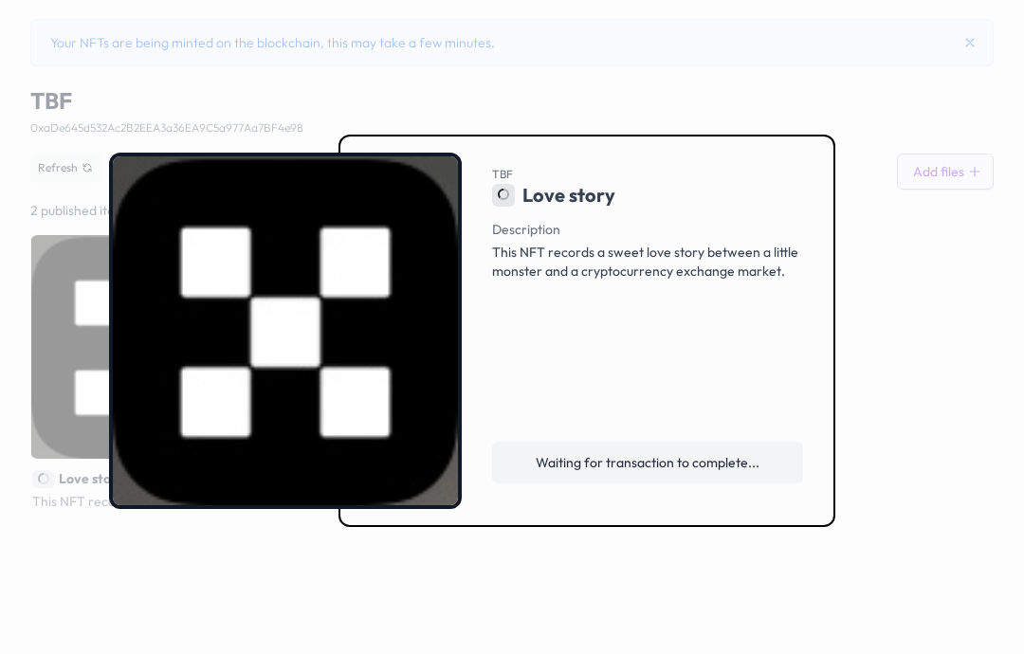
click at [500, 620] on div at bounding box center [512, 327] width 1024 height 654
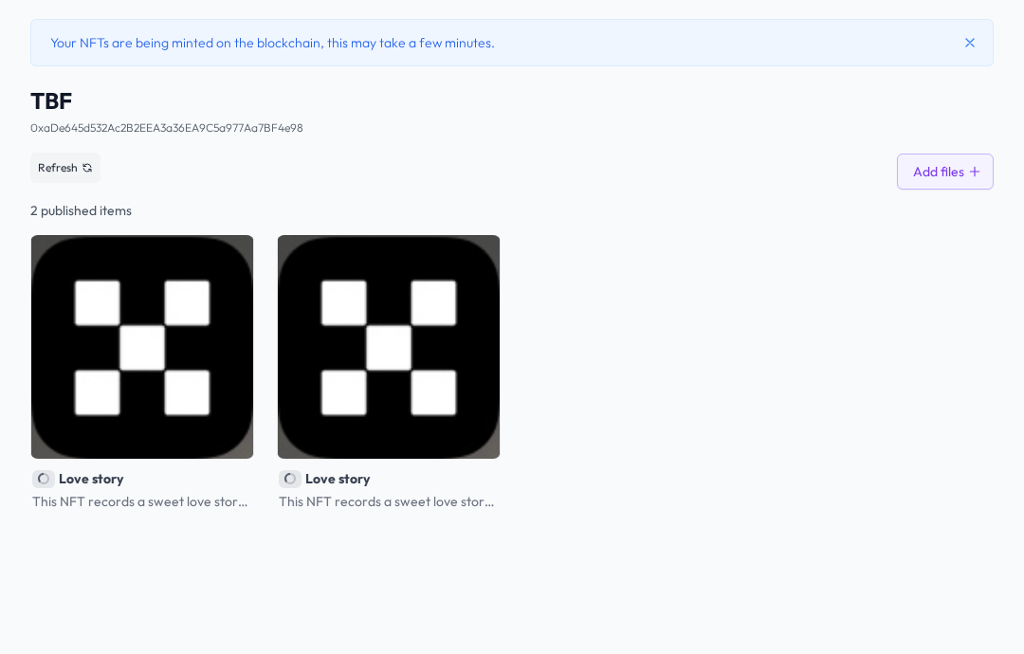
click at [229, 431] on img at bounding box center [142, 347] width 224 height 224
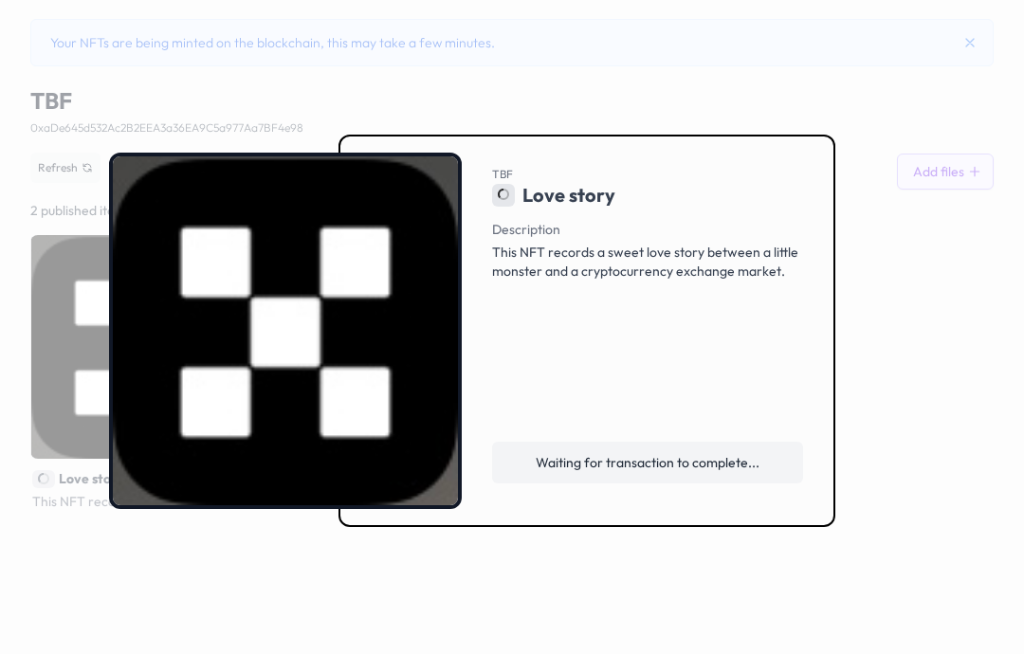
click at [547, 484] on link "Waiting for transaction to complete..." at bounding box center [647, 463] width 311 height 42
click at [910, 274] on div at bounding box center [512, 327] width 1024 height 654
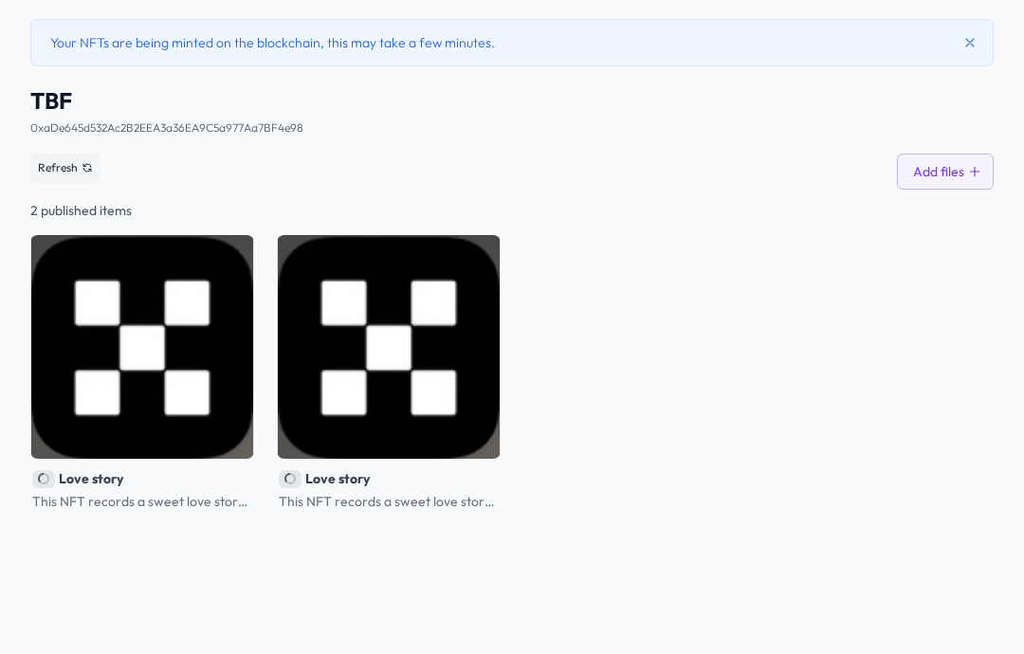
click at [489, 347] on img at bounding box center [389, 347] width 224 height 224
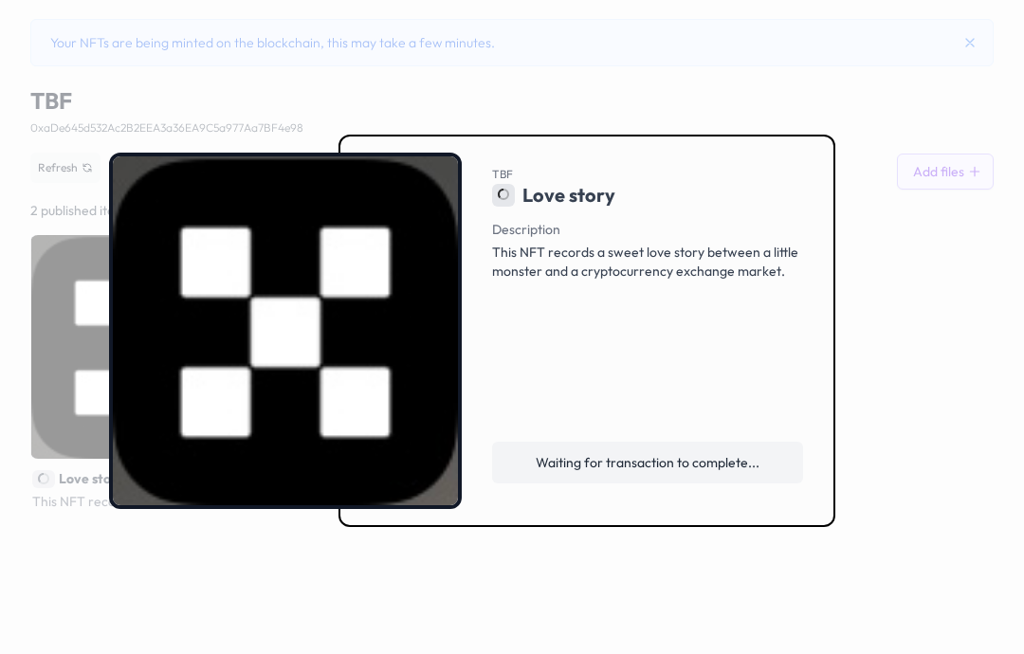
click at [653, 472] on span "Waiting for transaction to complete..." at bounding box center [648, 462] width 224 height 19
click at [949, 265] on div at bounding box center [512, 327] width 1024 height 654
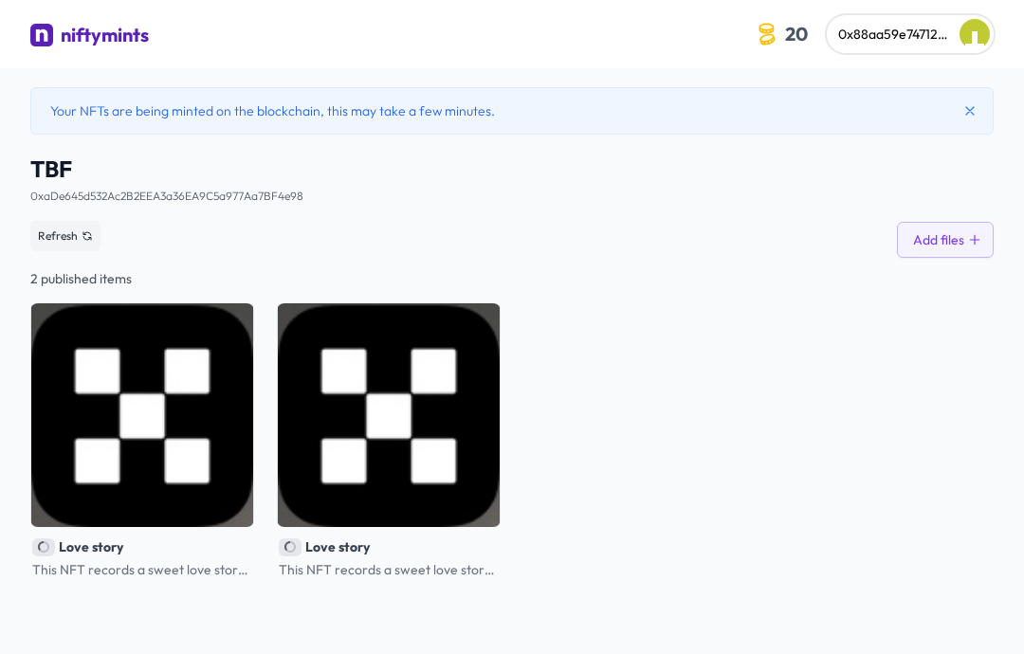
click at [228, 415] on img at bounding box center [142, 416] width 224 height 224
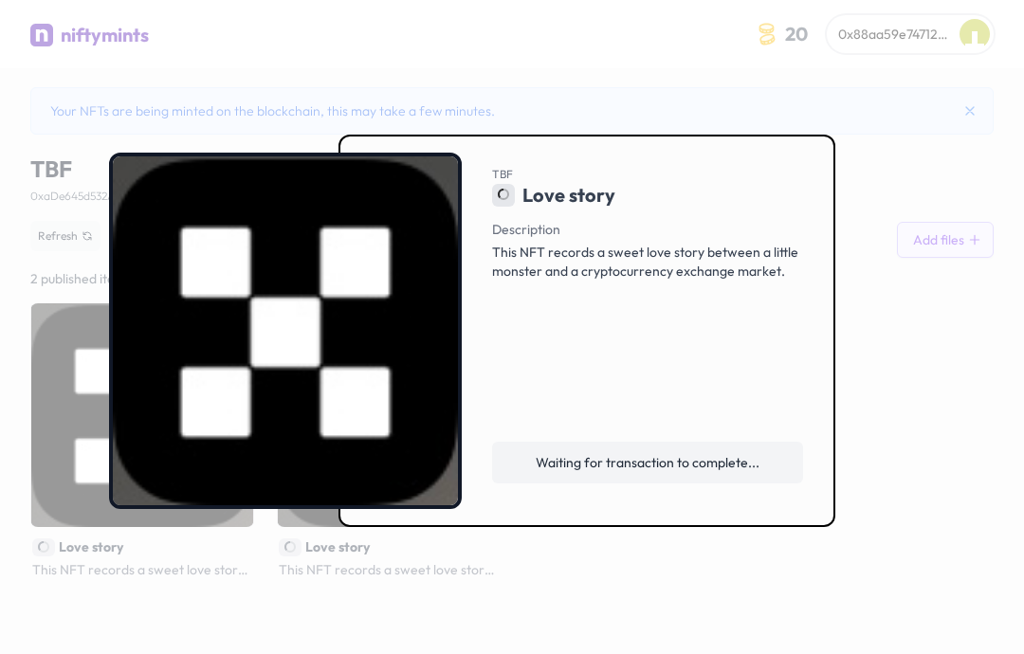
click at [691, 472] on span "Waiting for transaction to complete..." at bounding box center [648, 462] width 224 height 19
click at [879, 56] on div at bounding box center [512, 327] width 1024 height 654
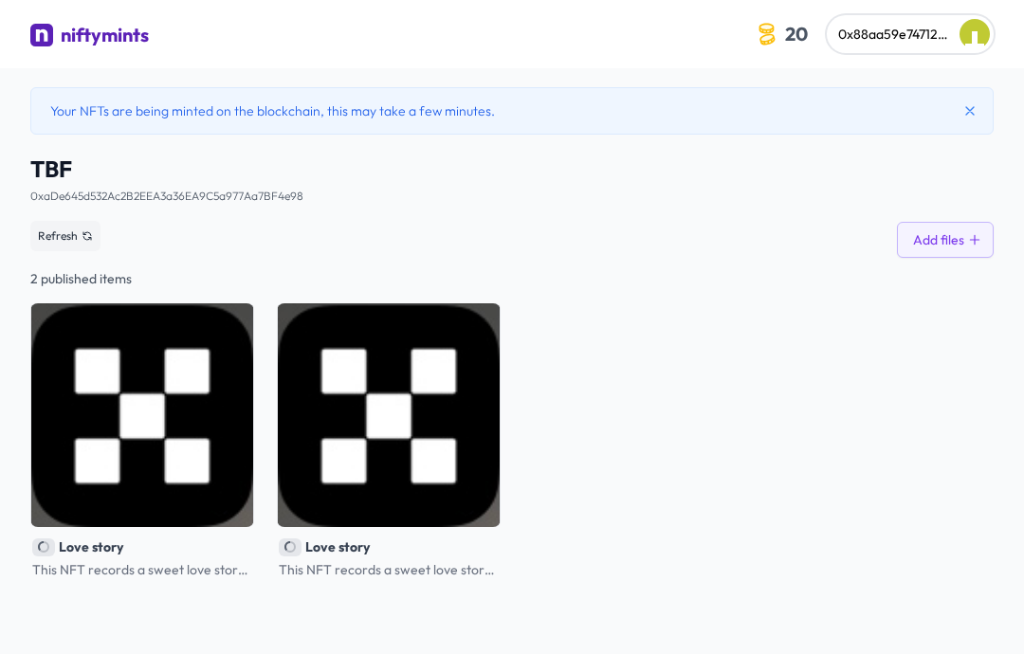
click at [518, 271] on div "2 published items" at bounding box center [512, 278] width 964 height 19
click at [464, 308] on img at bounding box center [389, 416] width 224 height 224
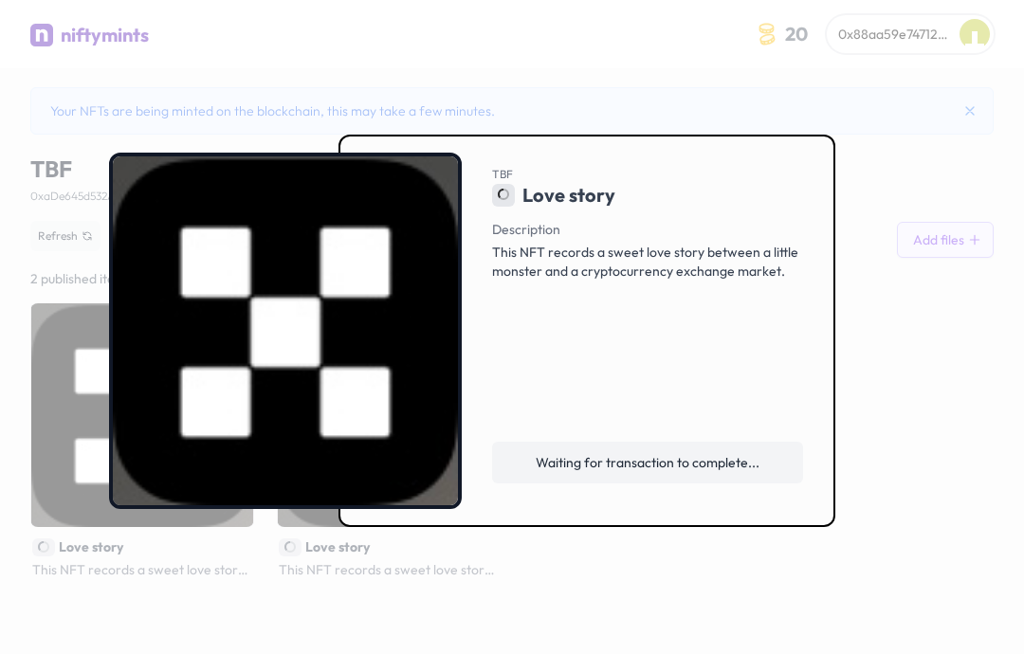
click at [515, 206] on span at bounding box center [503, 195] width 23 height 23
click at [696, 102] on div at bounding box center [512, 327] width 1024 height 654
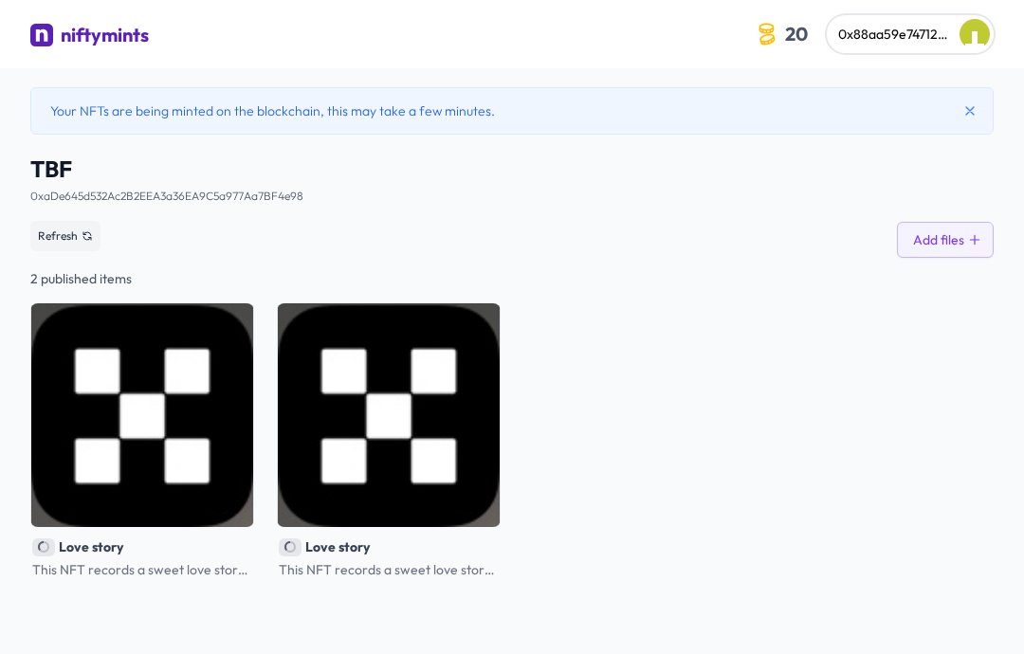
click at [948, 17] on button "0x88aa59e747120fd524dd1de75e15e6d260c7a58d" at bounding box center [910, 34] width 167 height 38
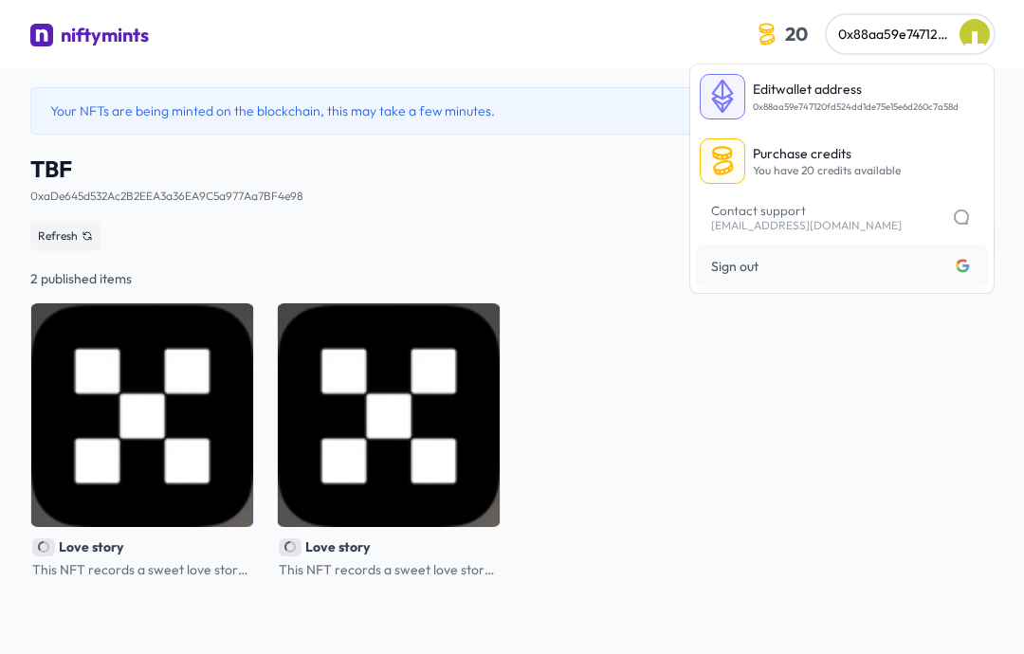
click at [887, 268] on span "Sign out Logged in with google" at bounding box center [842, 266] width 262 height 20
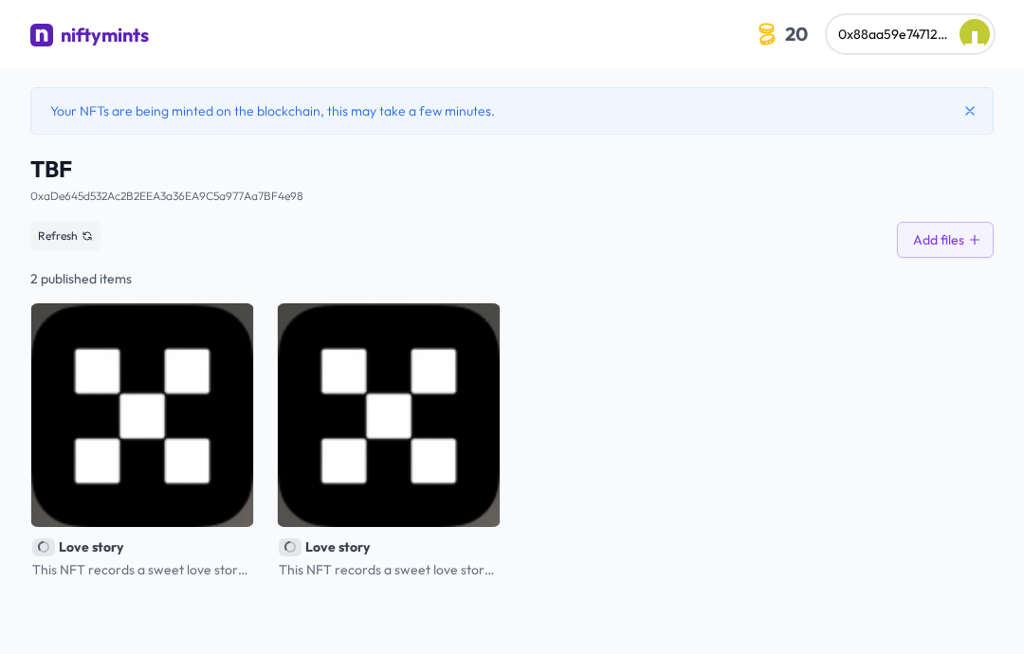
click at [447, 451] on img at bounding box center [389, 416] width 224 height 224
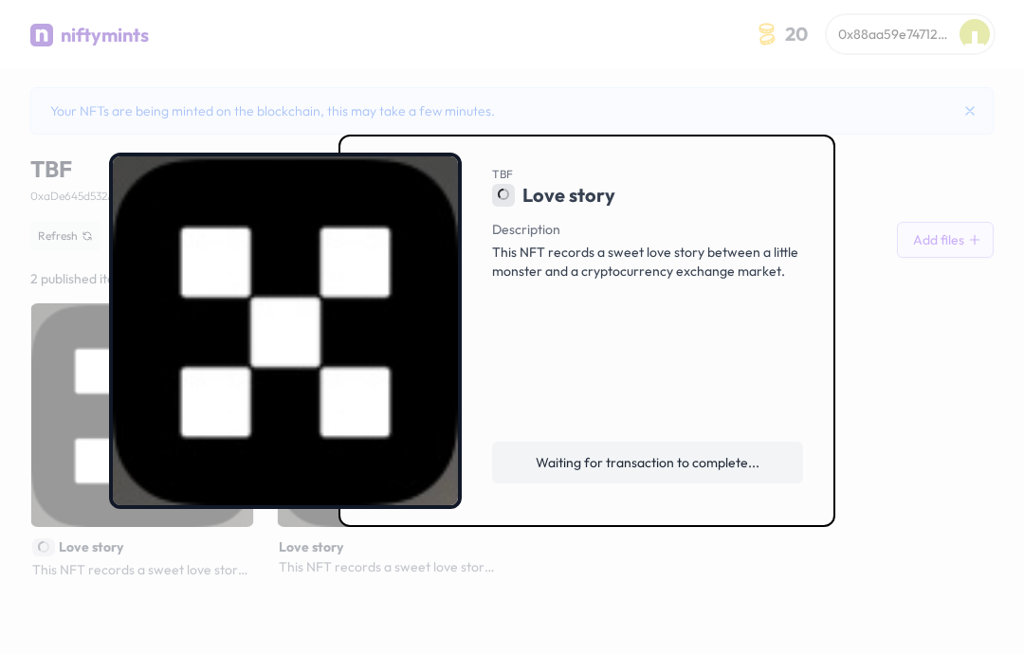
click at [705, 472] on span "Waiting for transaction to complete..." at bounding box center [648, 462] width 224 height 19
click at [948, 299] on div at bounding box center [512, 327] width 1024 height 654
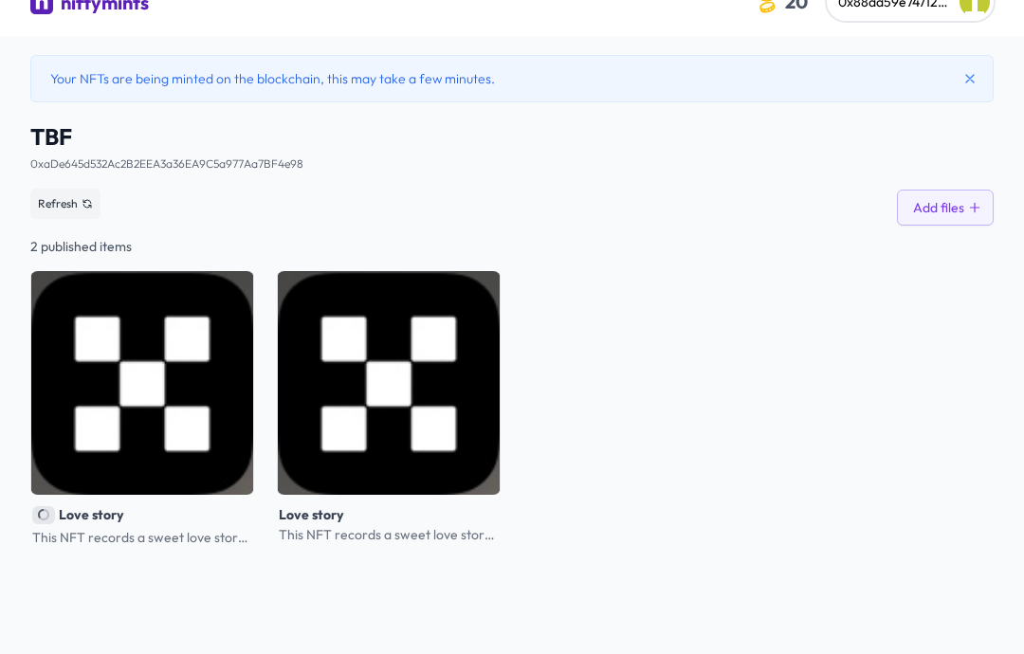
scroll to position [68, 0]
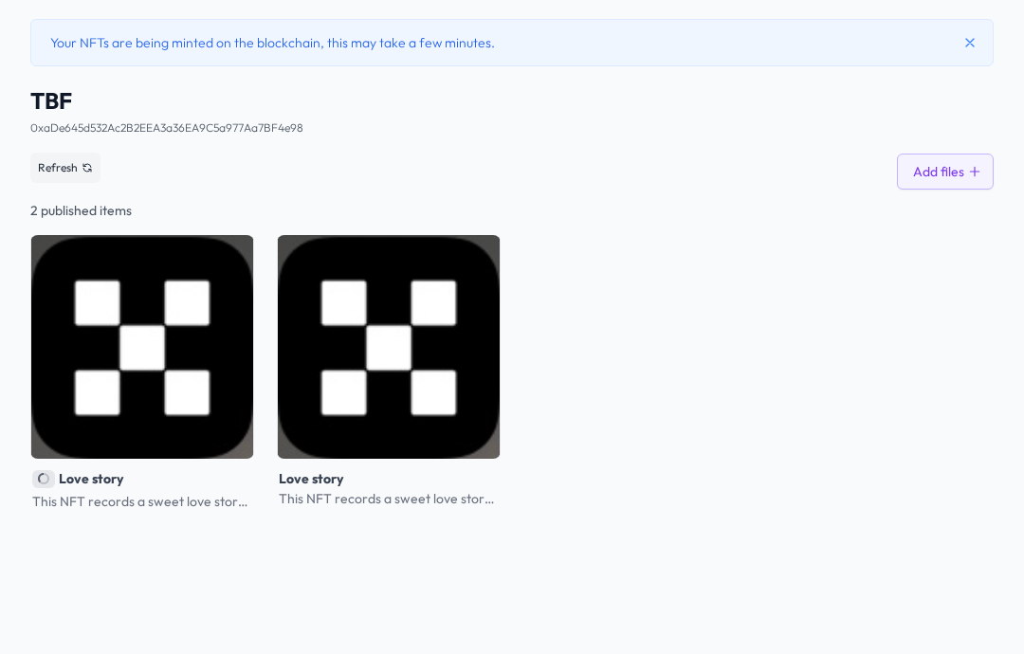
click at [127, 286] on img at bounding box center [142, 347] width 224 height 224
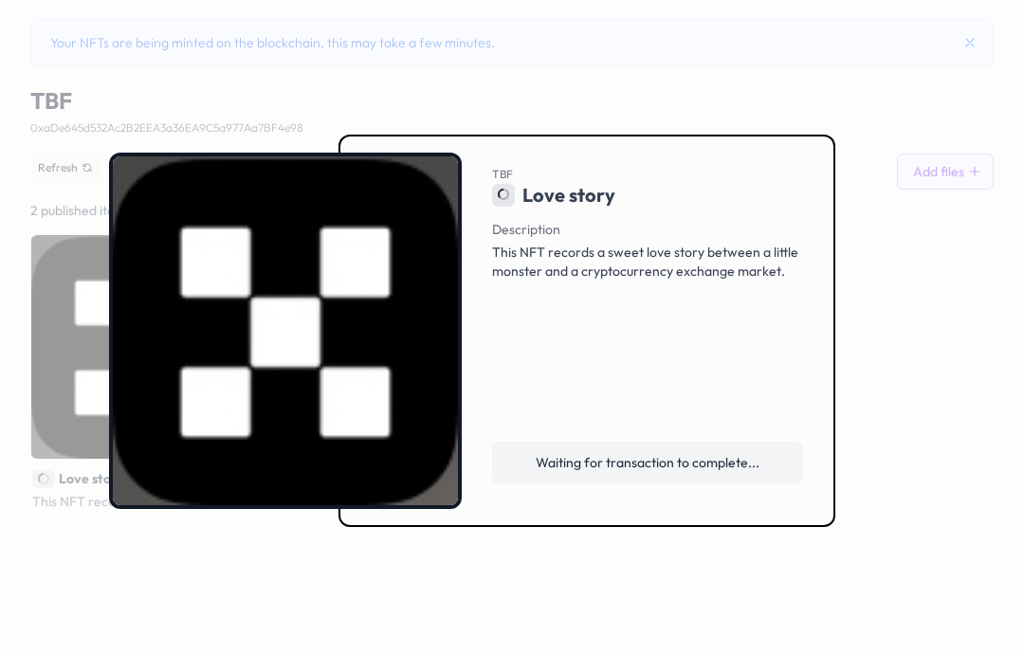
click at [709, 484] on link "Waiting for transaction to complete..." at bounding box center [647, 463] width 311 height 42
